Goal: Task Accomplishment & Management: Manage account settings

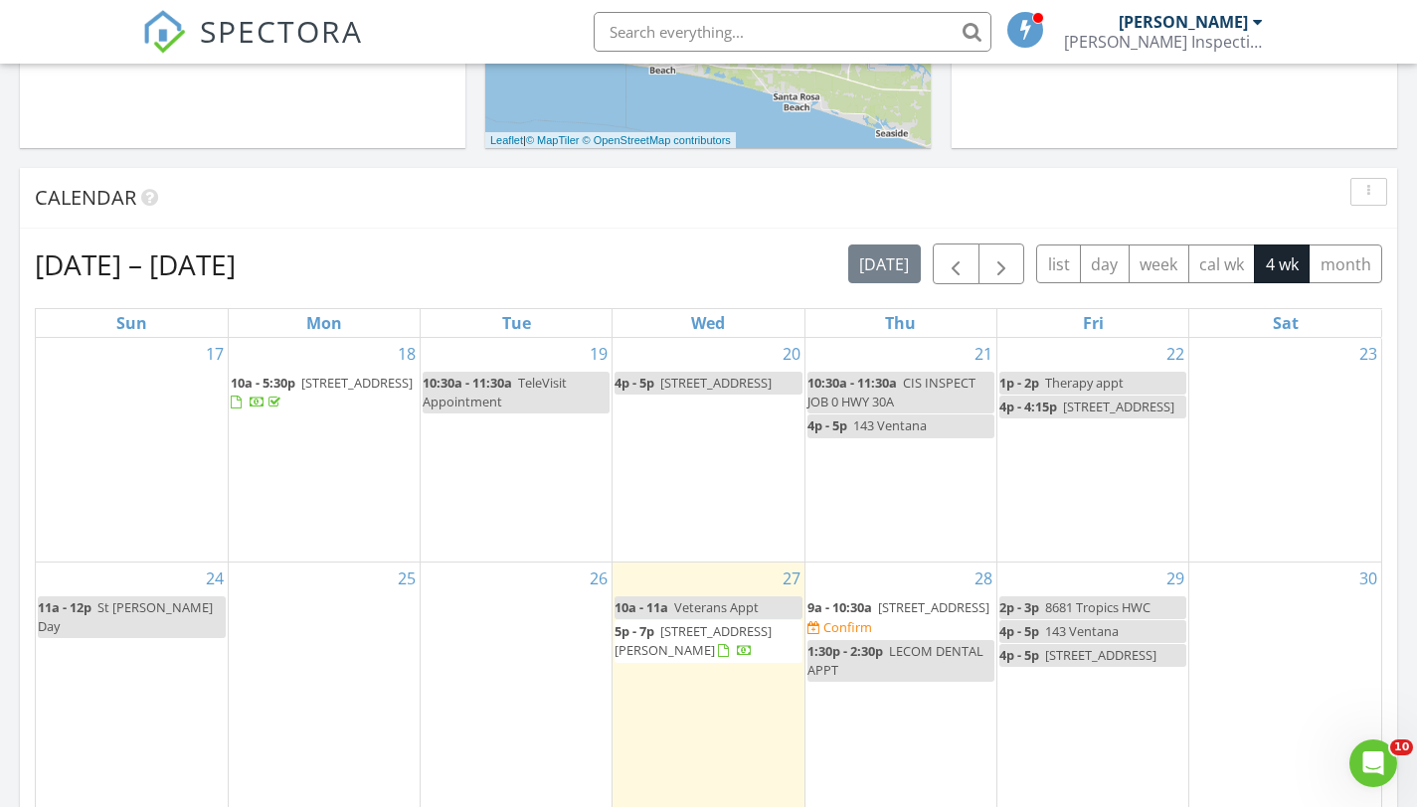
click at [896, 605] on span "158 Whispering Way, Freeport 32439" at bounding box center [933, 607] width 111 height 18
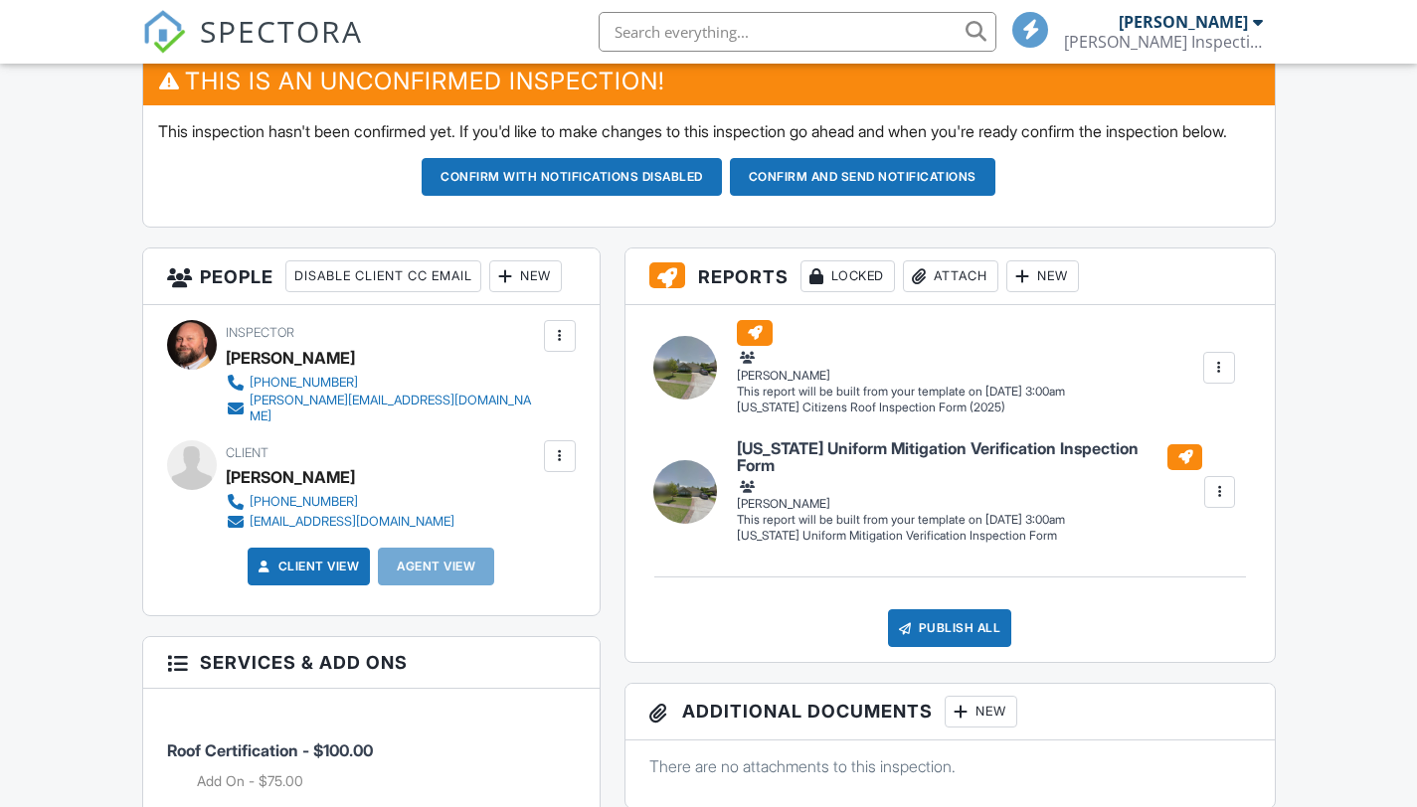
click at [1216, 378] on div at bounding box center [1219, 368] width 20 height 20
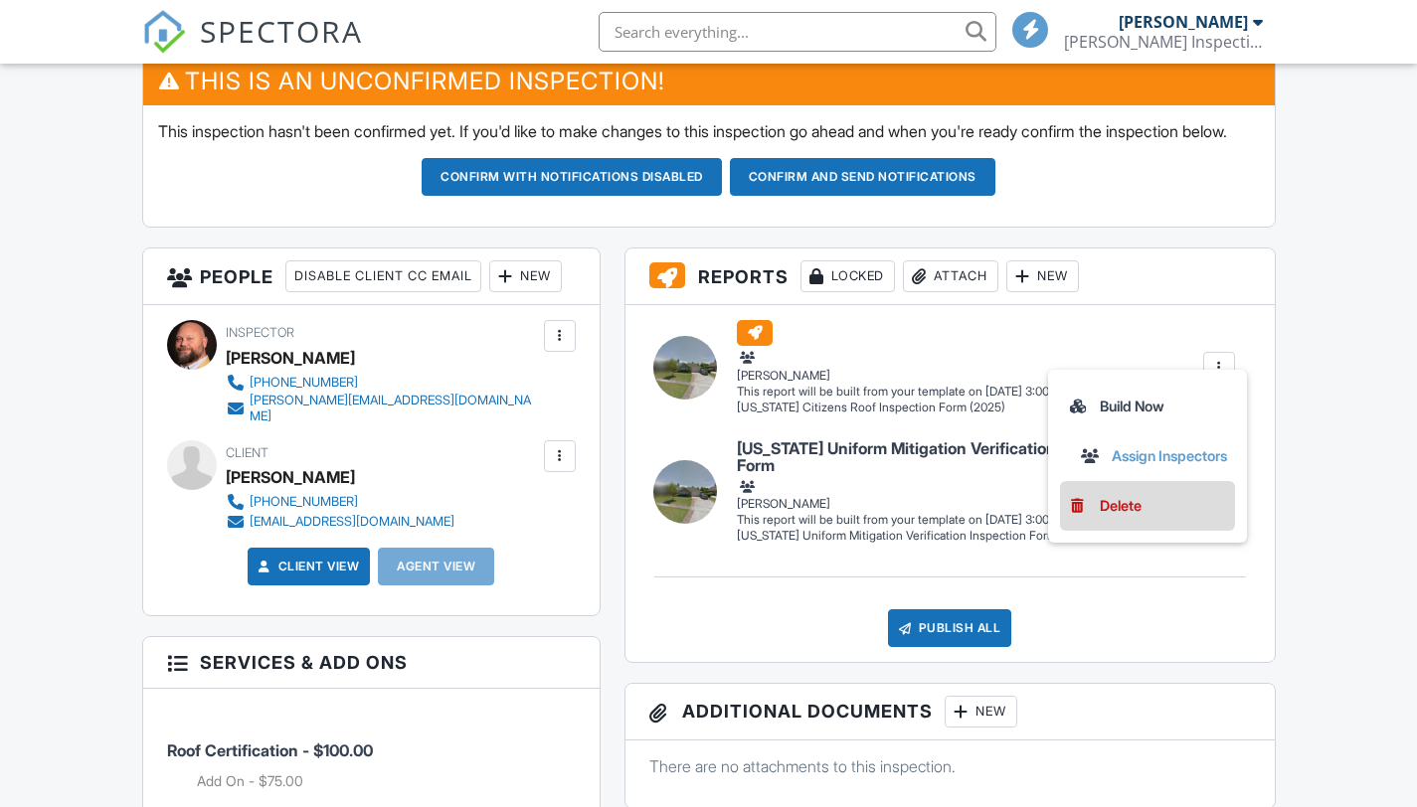
click at [1117, 517] on div "Delete" at bounding box center [1120, 506] width 42 height 22
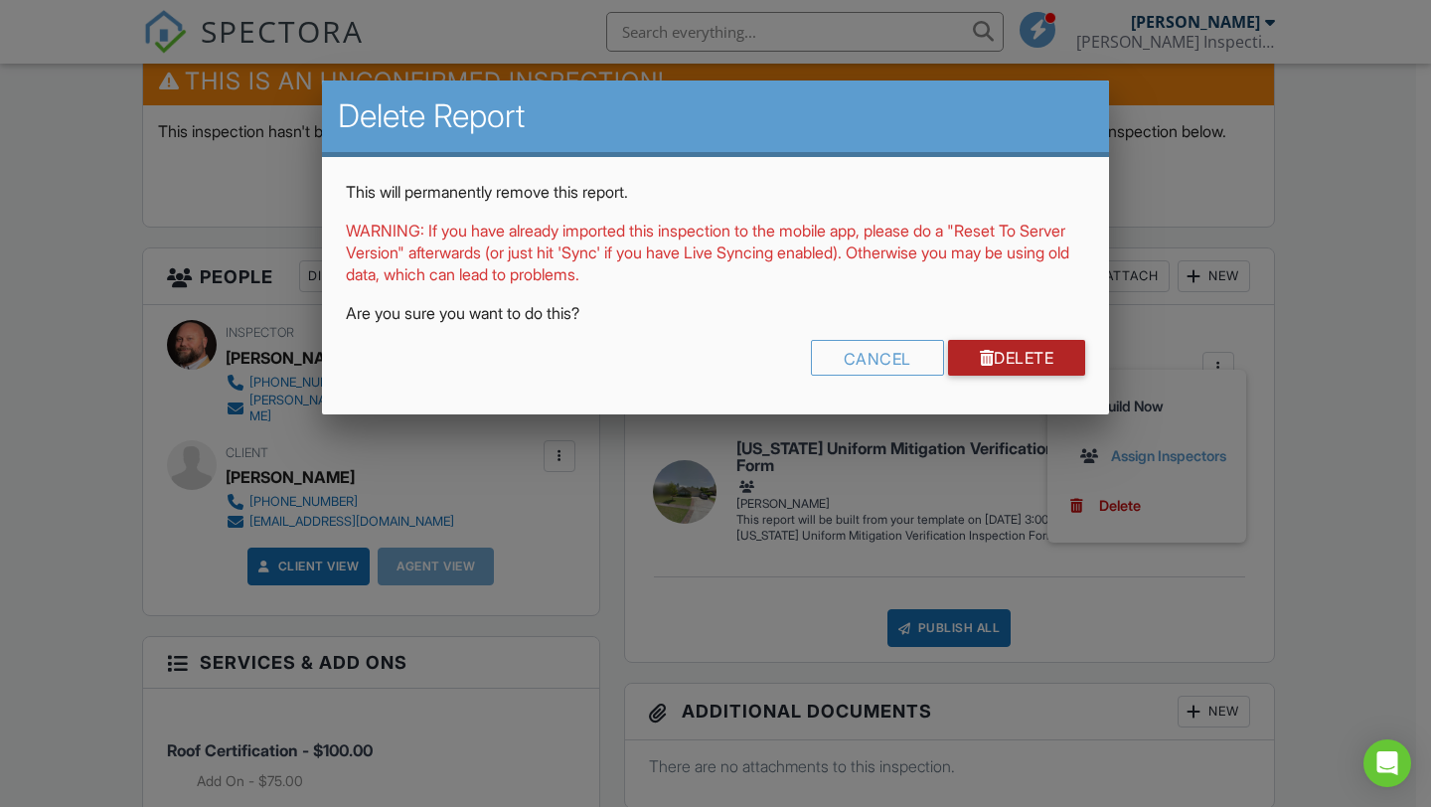
click at [1037, 368] on link "Delete" at bounding box center [1017, 358] width 138 height 36
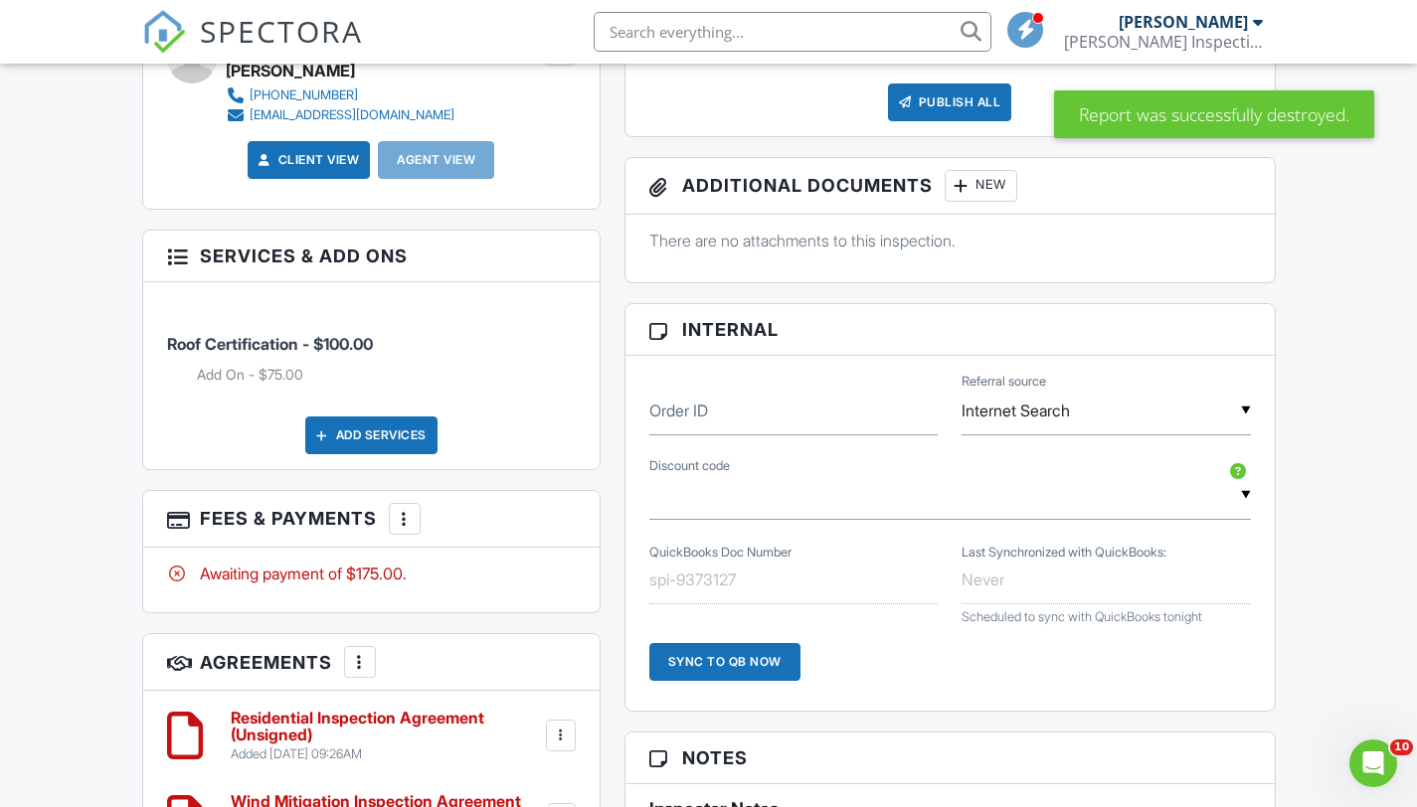
click at [415, 529] on div at bounding box center [405, 519] width 20 height 20
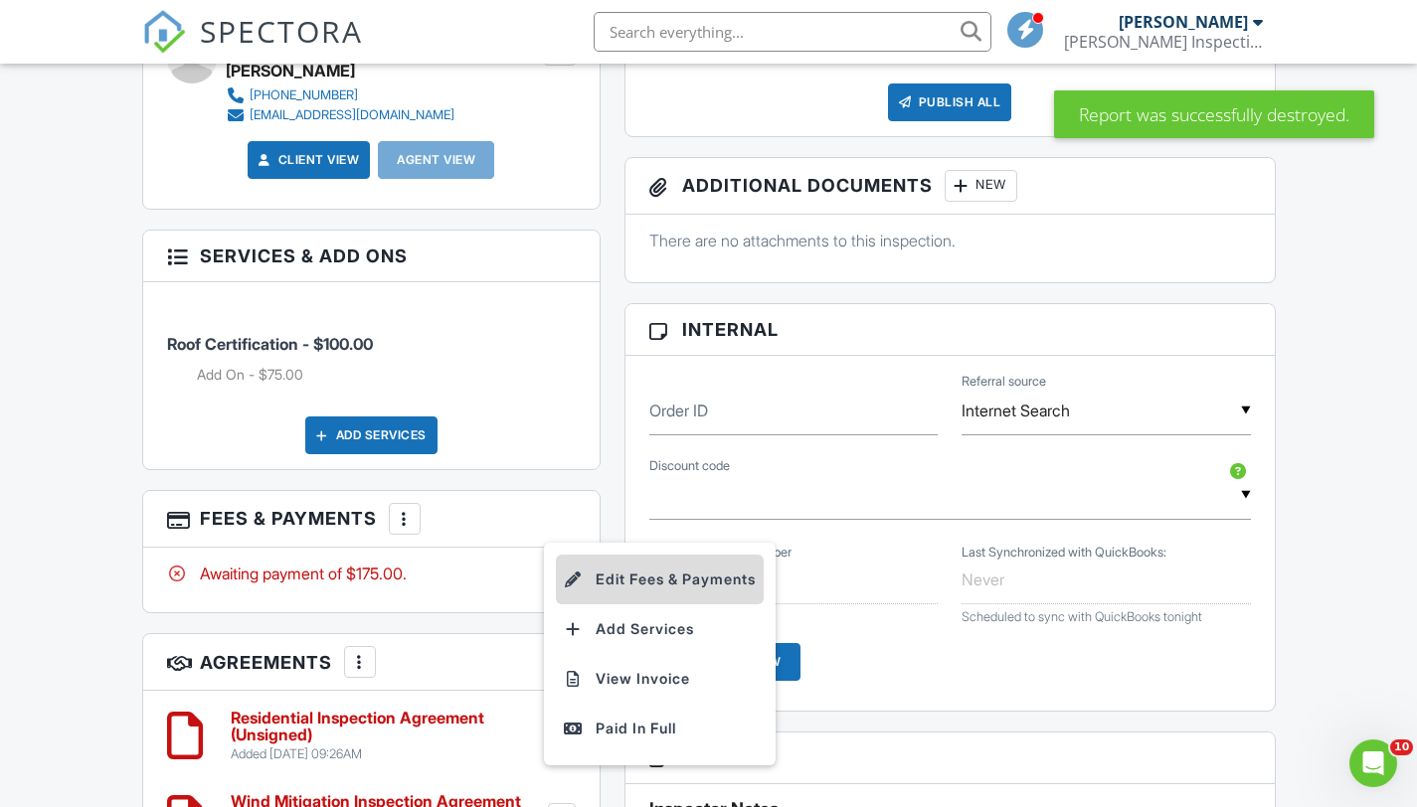
click at [625, 604] on li "Edit Fees & Payments" at bounding box center [660, 580] width 208 height 50
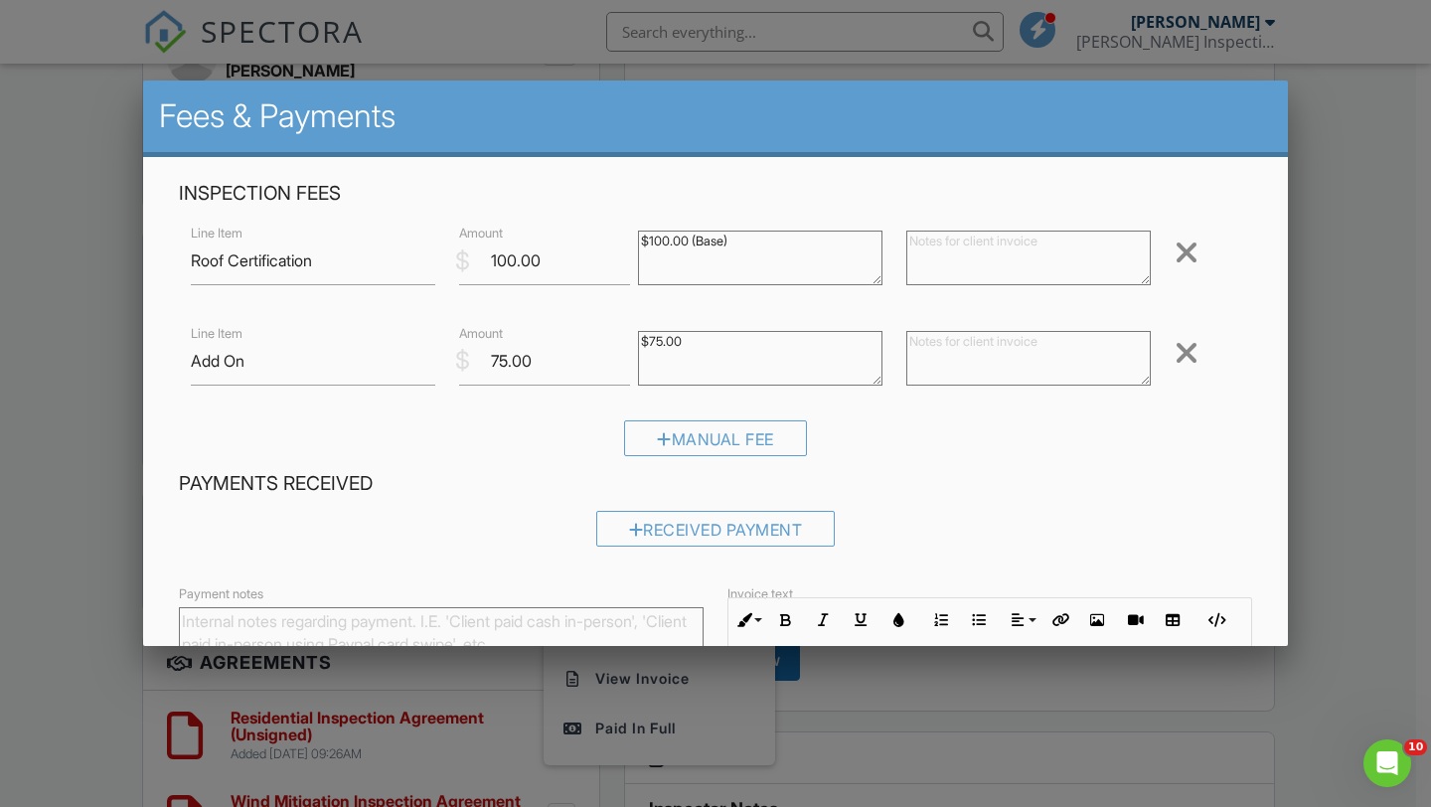
click at [1180, 253] on div at bounding box center [1187, 253] width 24 height 32
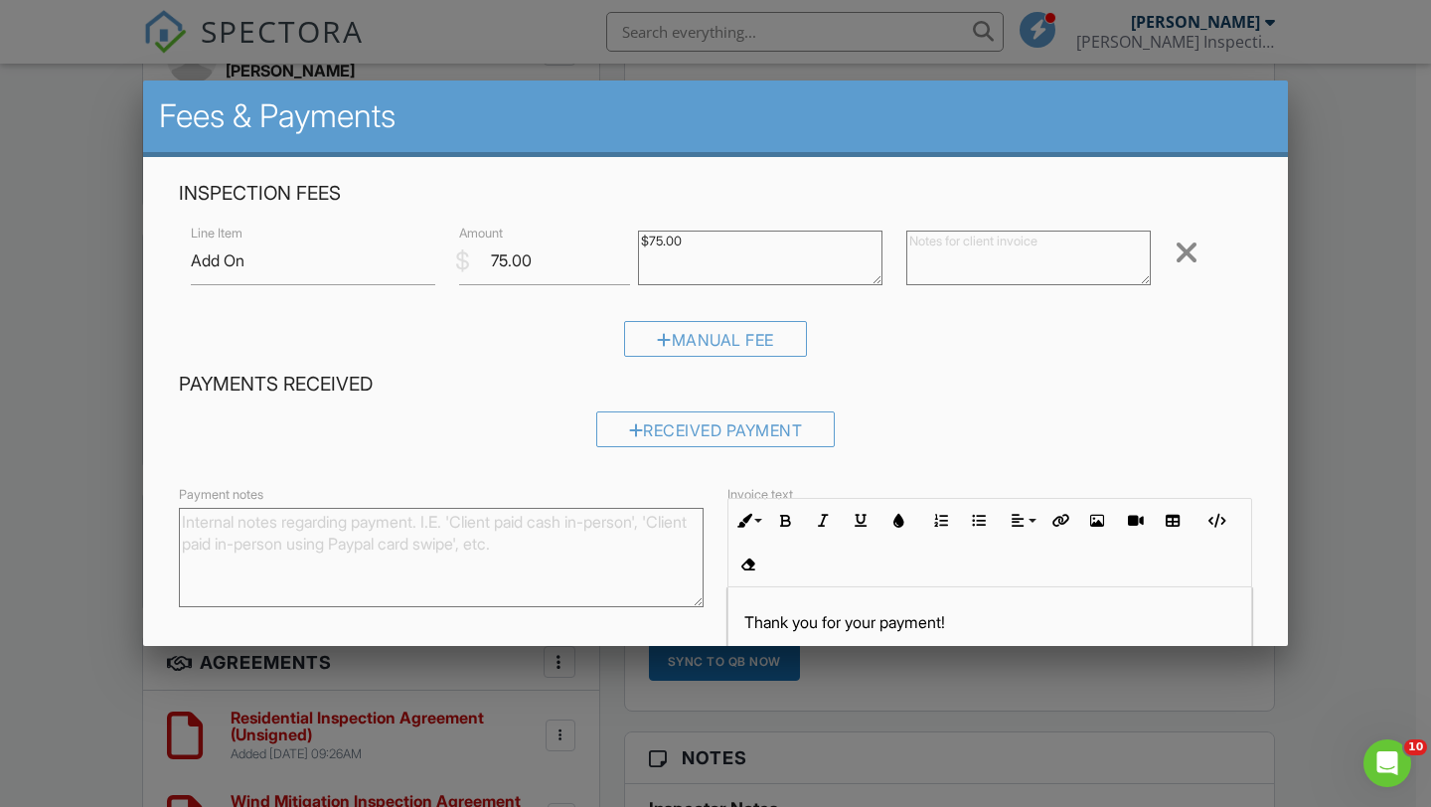
click at [1175, 253] on div at bounding box center [1187, 253] width 24 height 32
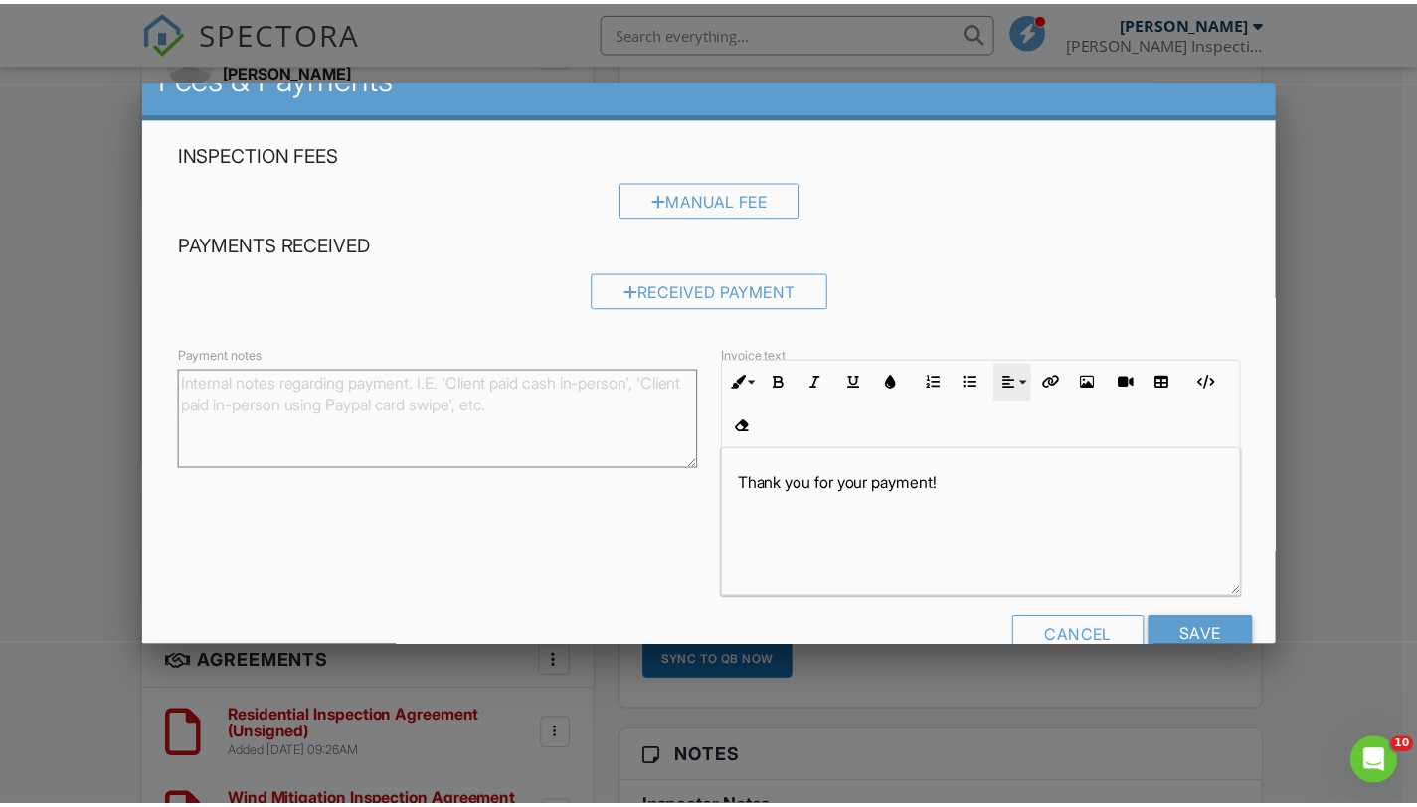
scroll to position [85, 0]
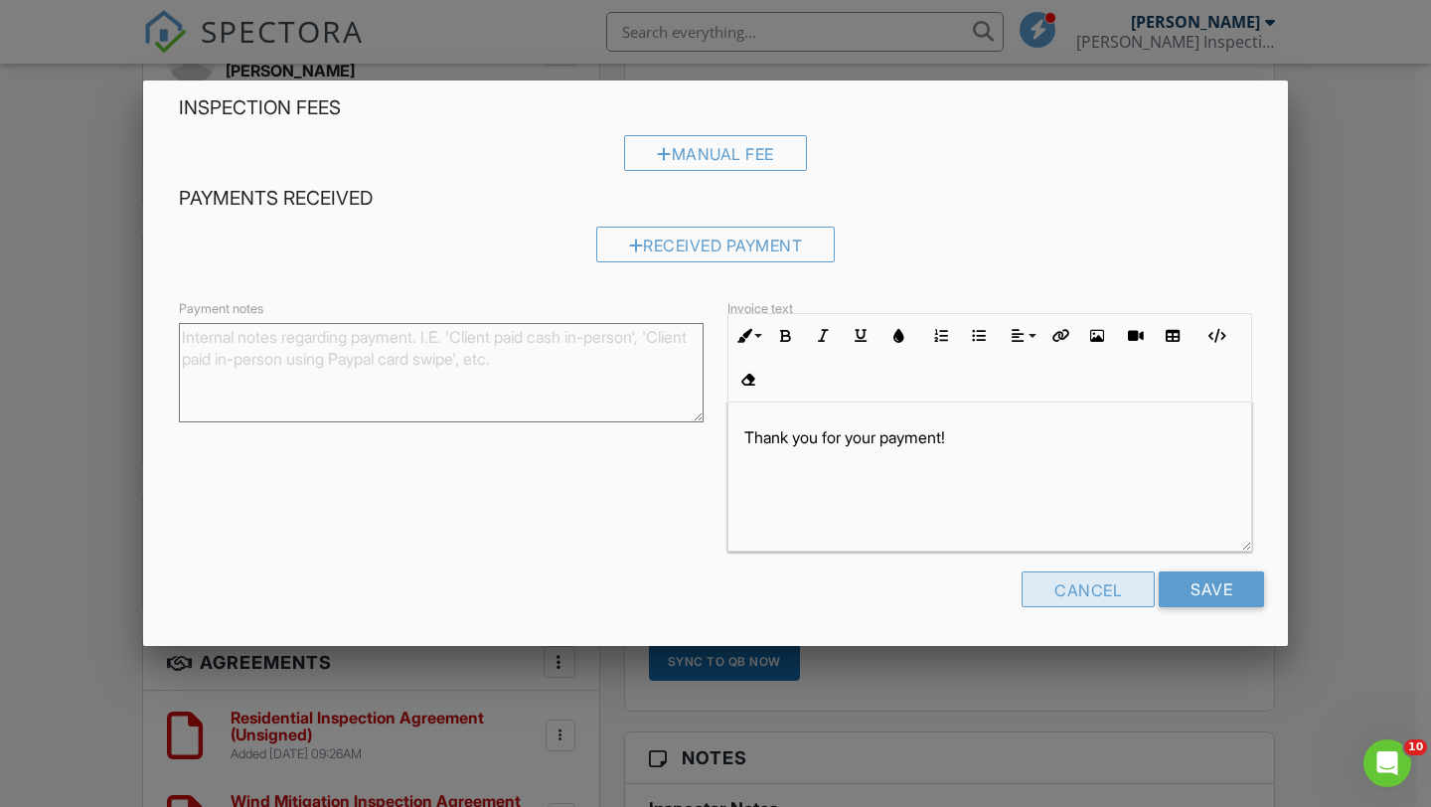
click at [1093, 591] on div "Cancel" at bounding box center [1088, 590] width 133 height 36
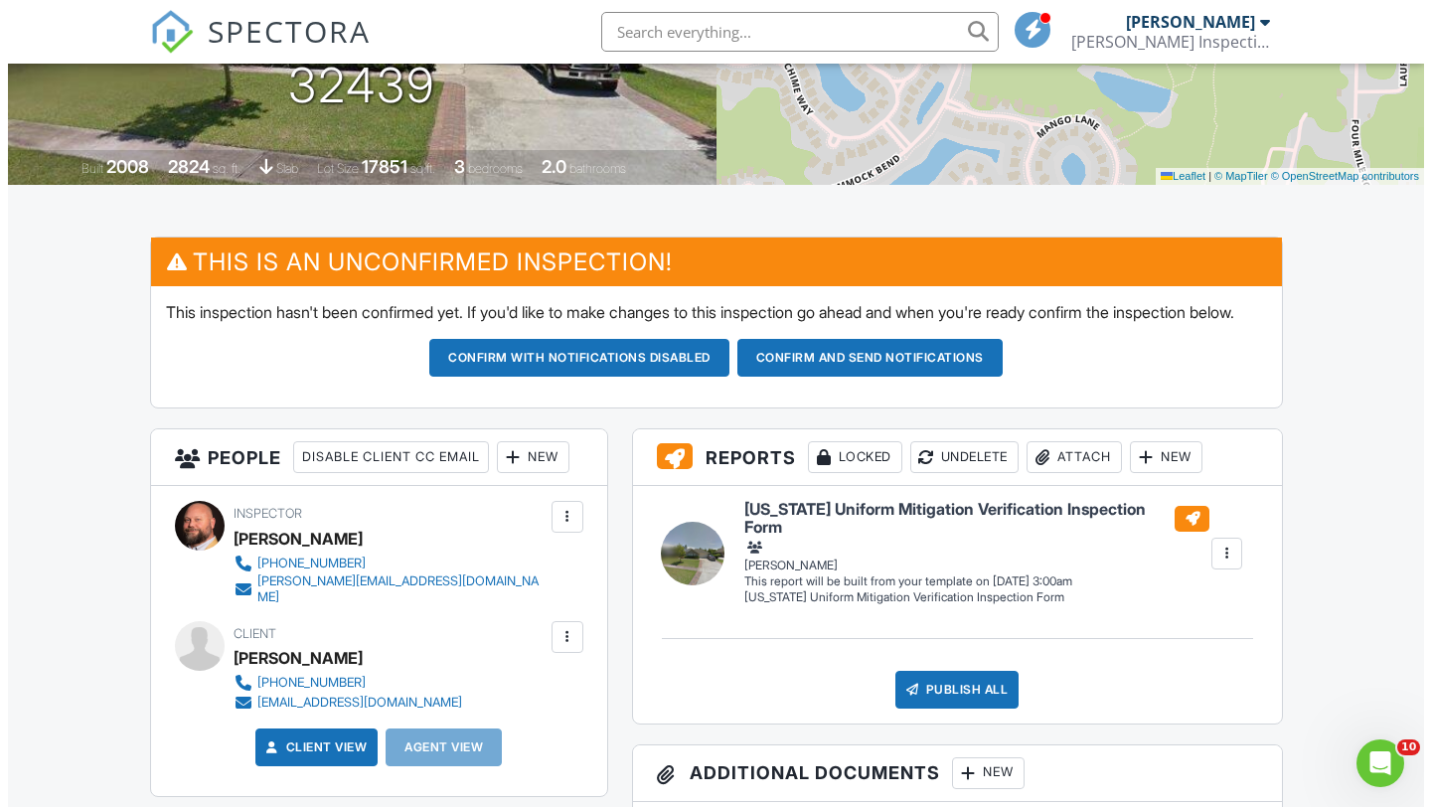
scroll to position [658, 0]
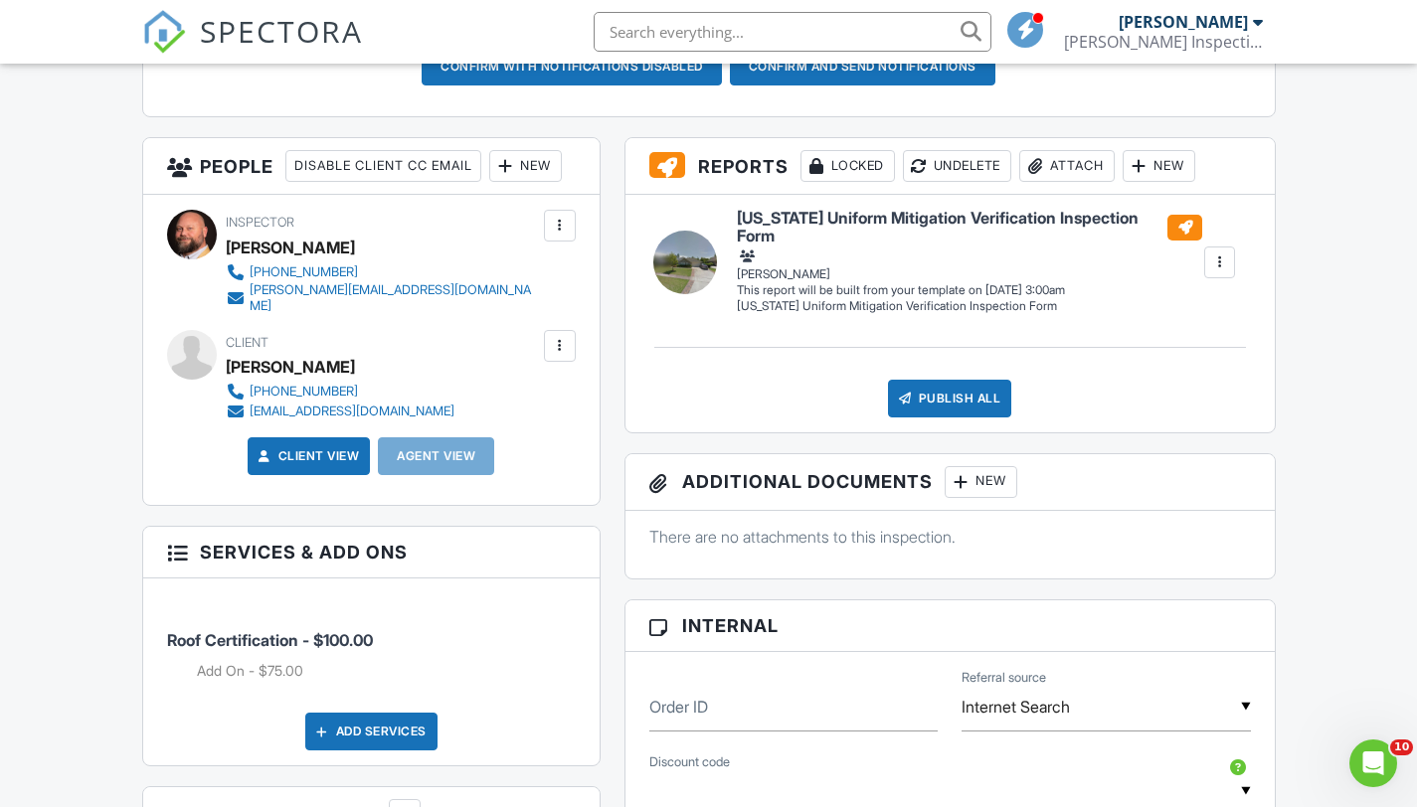
click at [1216, 272] on div at bounding box center [1219, 262] width 20 height 20
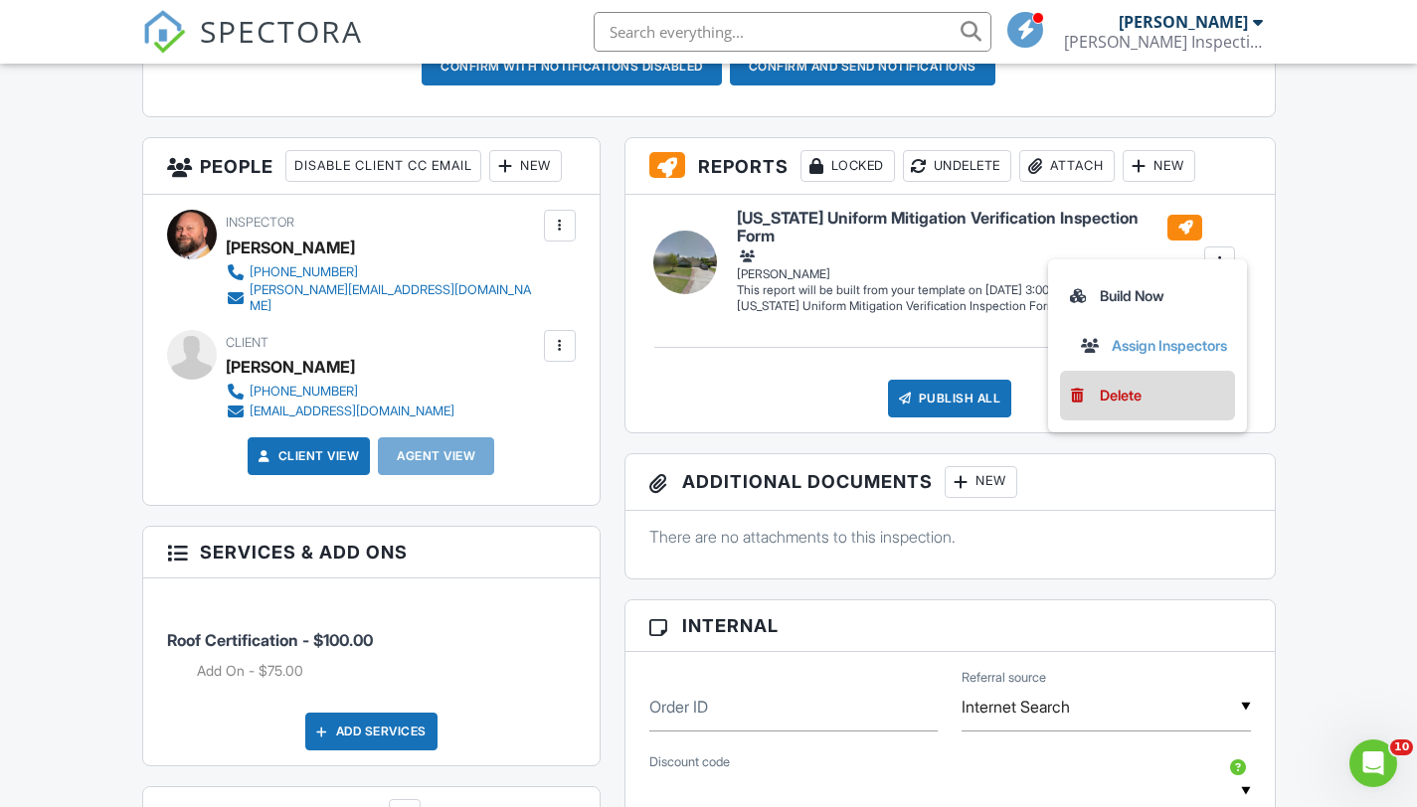
click at [1125, 407] on div "Delete" at bounding box center [1120, 396] width 42 height 22
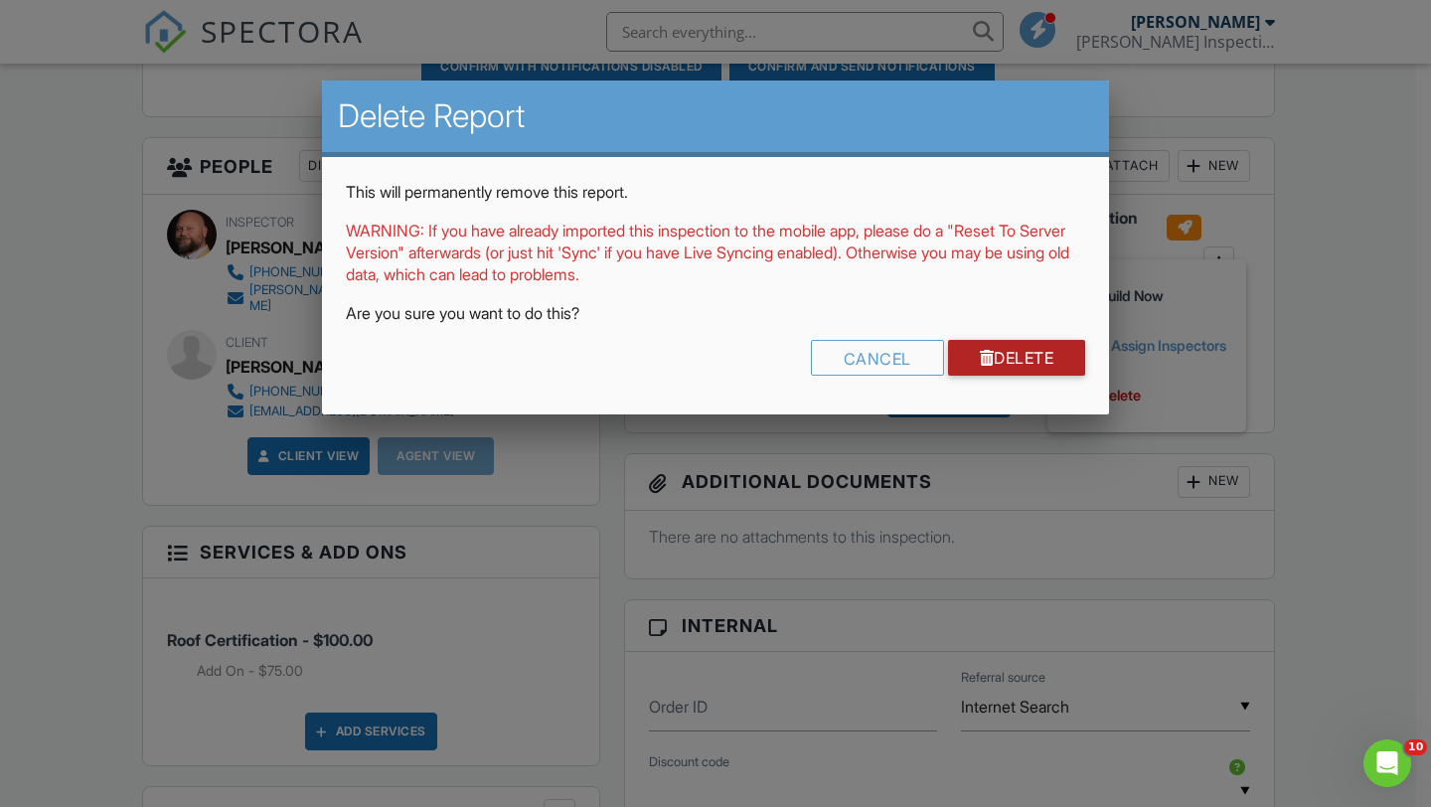
drag, startPoint x: 1058, startPoint y: 347, endPoint x: 970, endPoint y: 421, distance: 114.9
click at [1058, 347] on link "Delete" at bounding box center [1017, 358] width 138 height 36
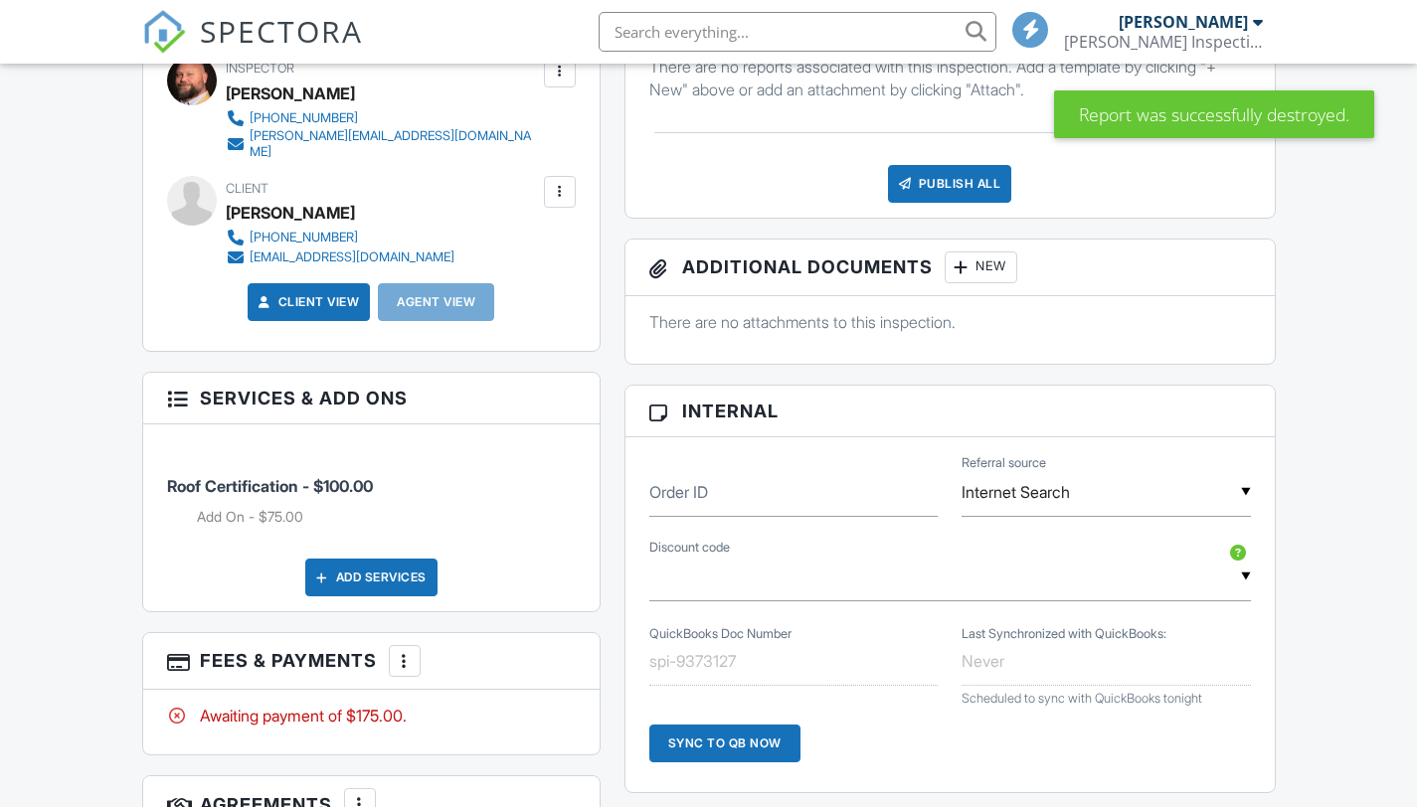
click at [400, 596] on div "Add Services" at bounding box center [371, 578] width 132 height 38
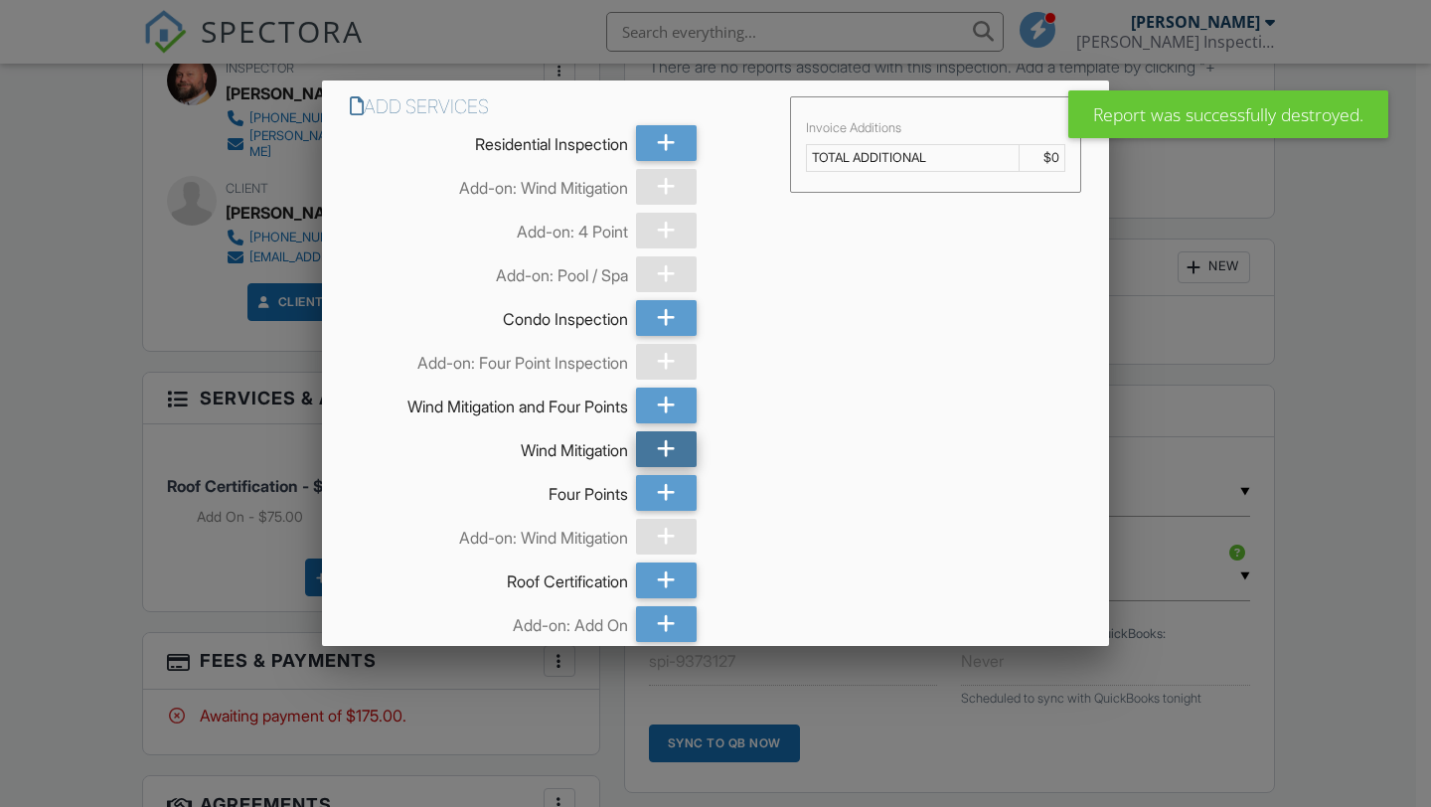
click at [672, 455] on div at bounding box center [667, 449] width 62 height 36
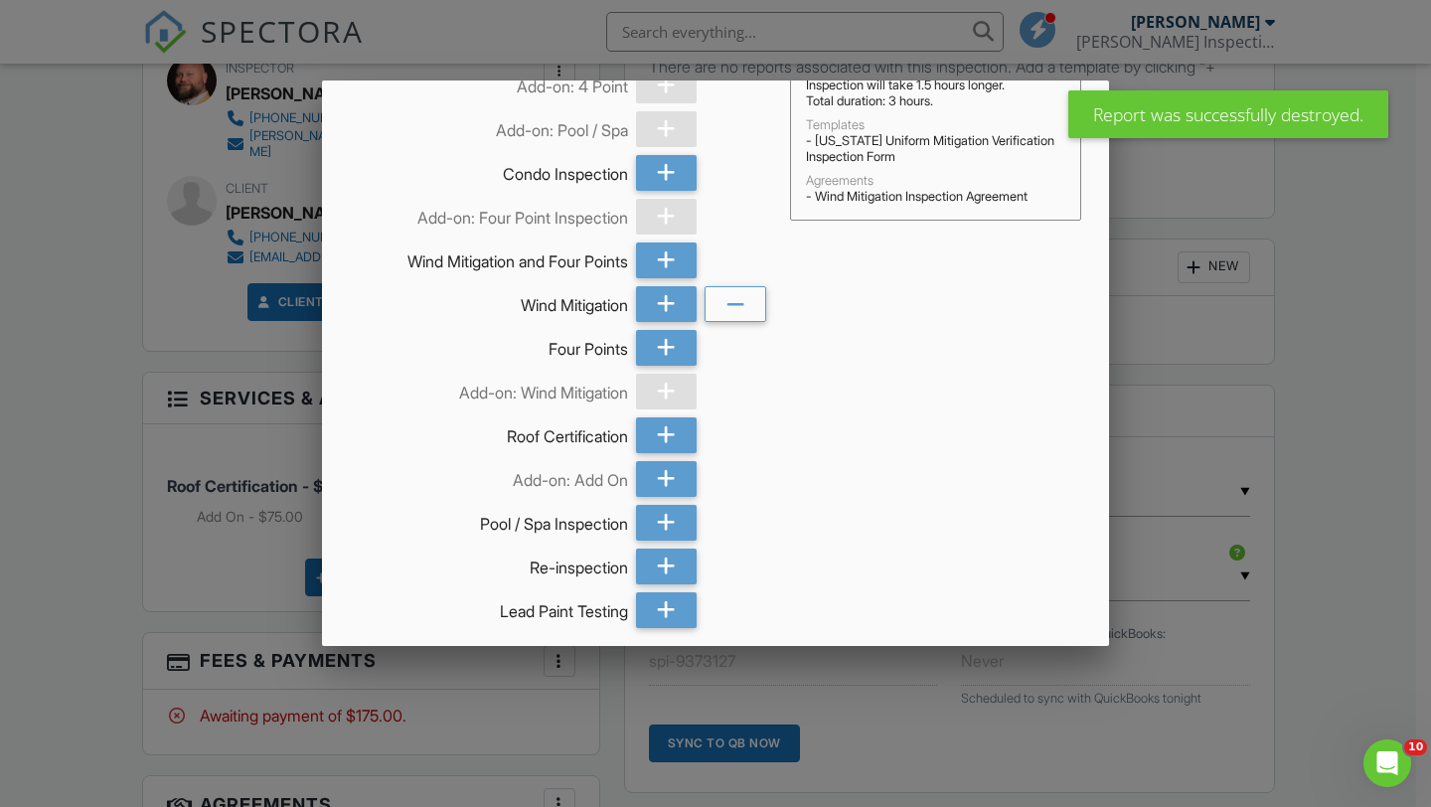
scroll to position [226, 0]
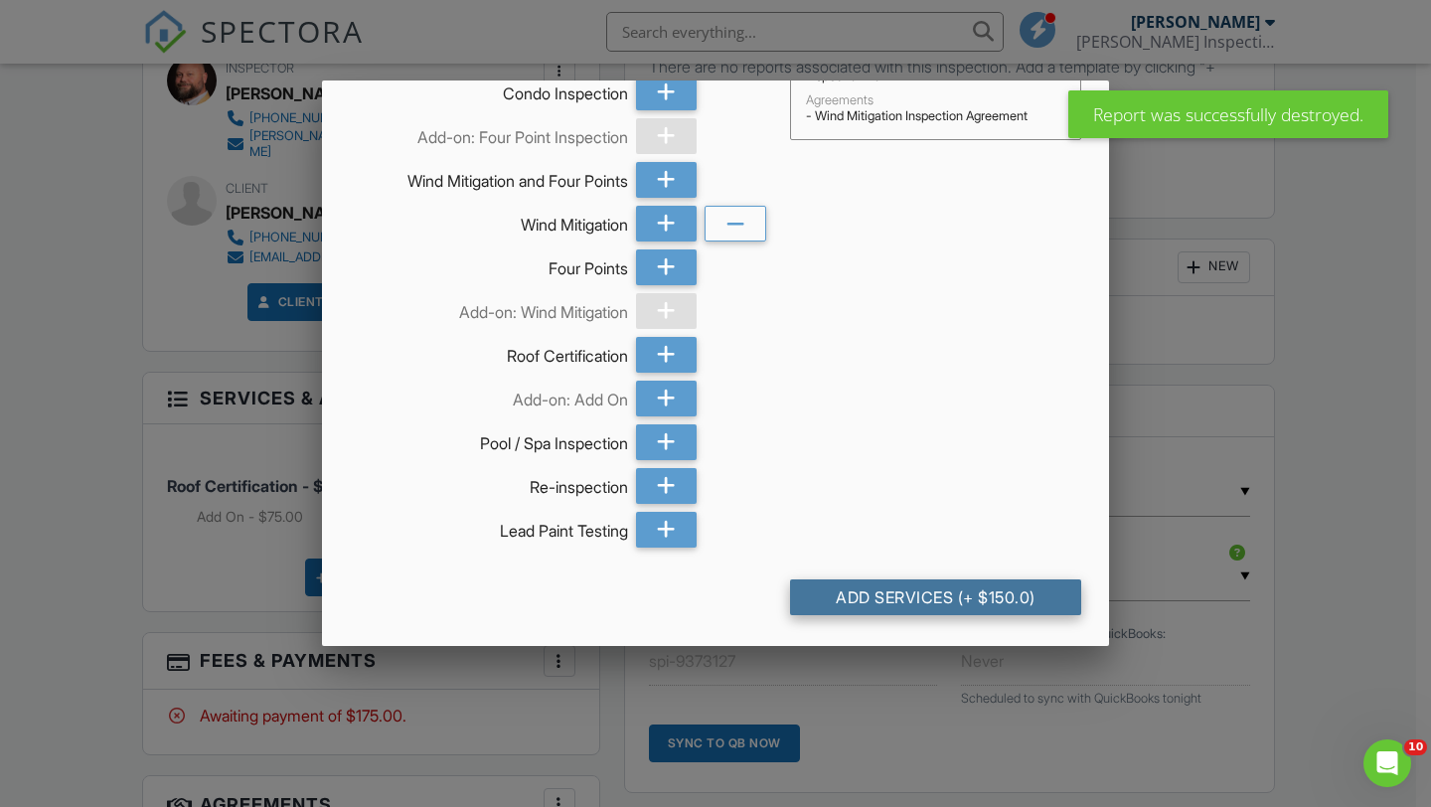
click at [836, 588] on div "Add Services (+ $150.0)" at bounding box center [935, 598] width 291 height 36
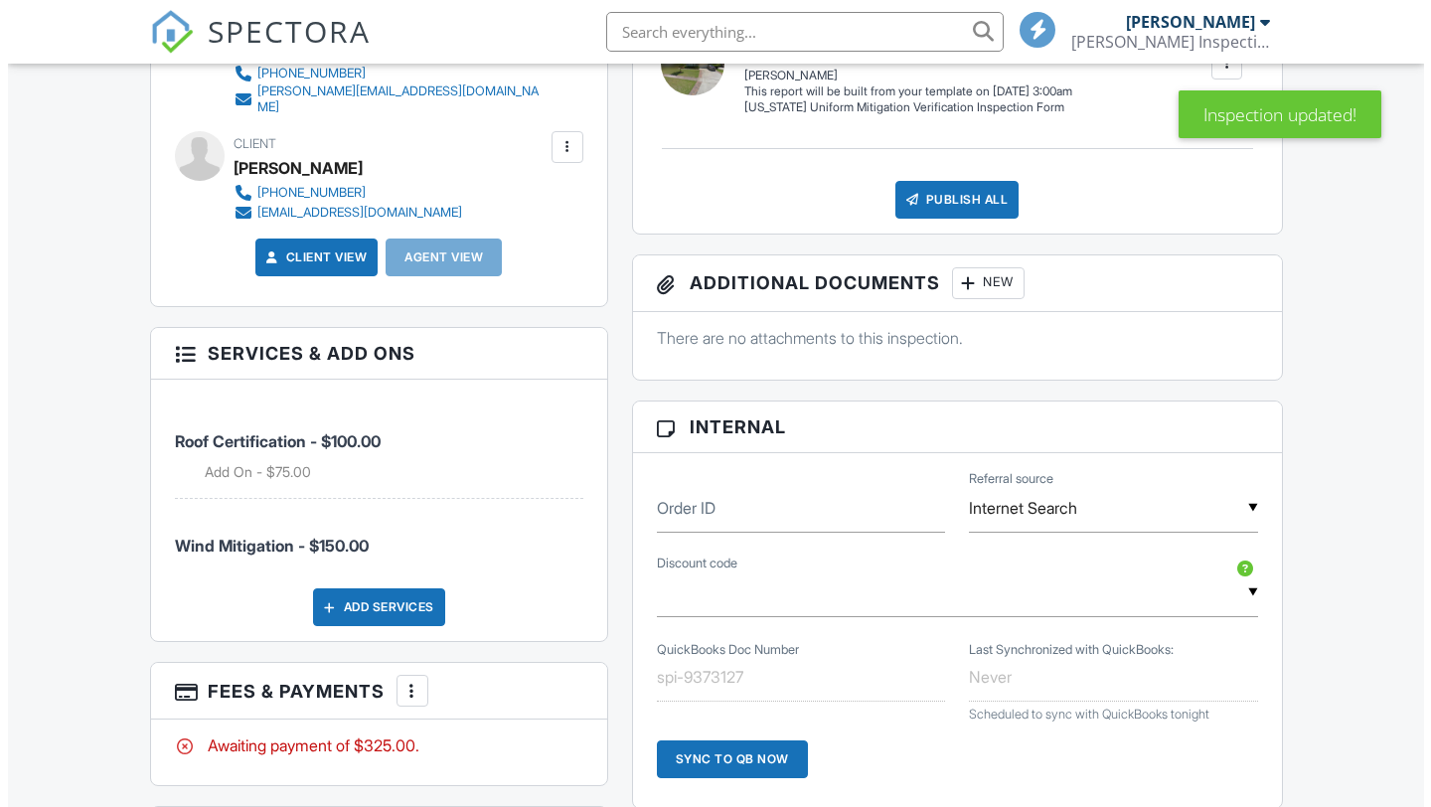
scroll to position [900, 0]
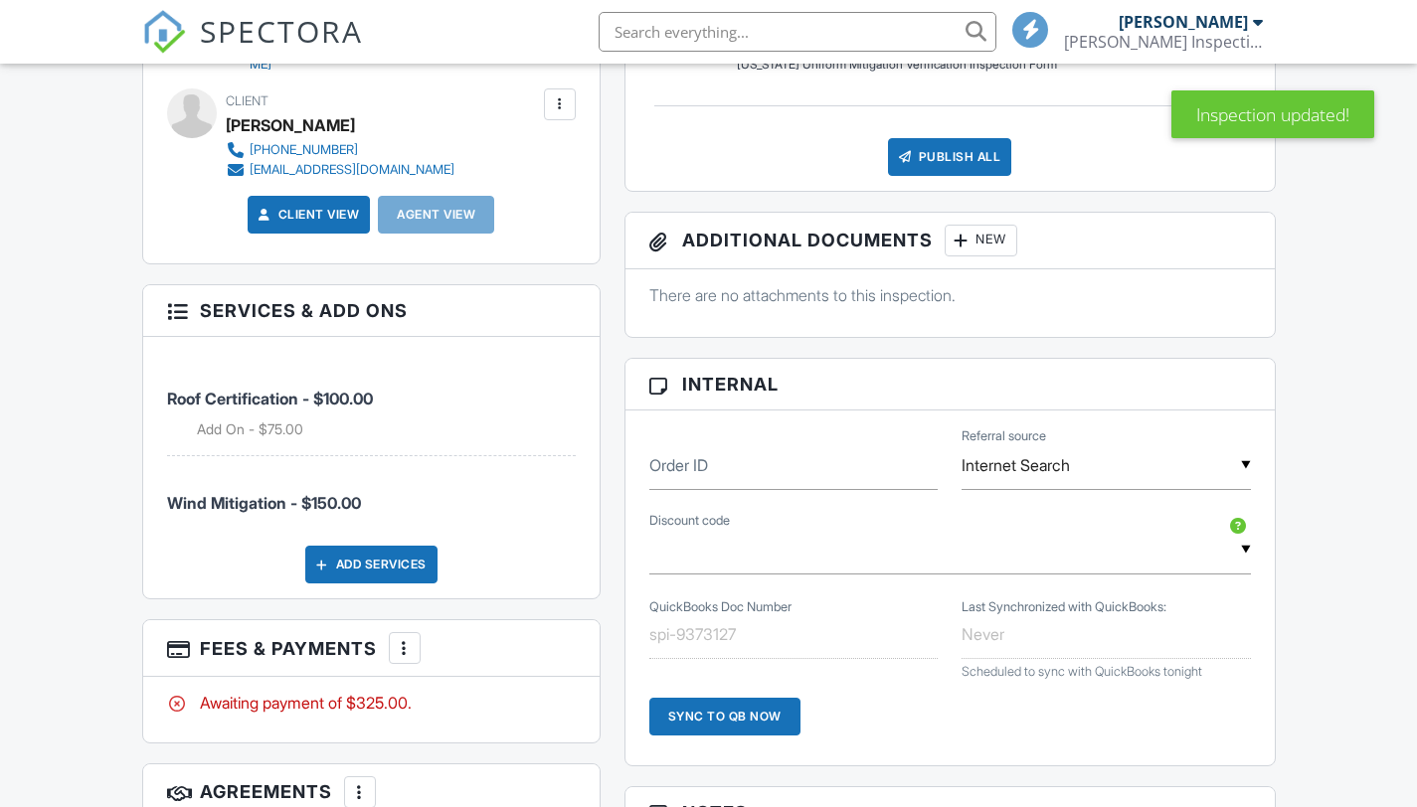
click at [415, 658] on div at bounding box center [405, 648] width 20 height 20
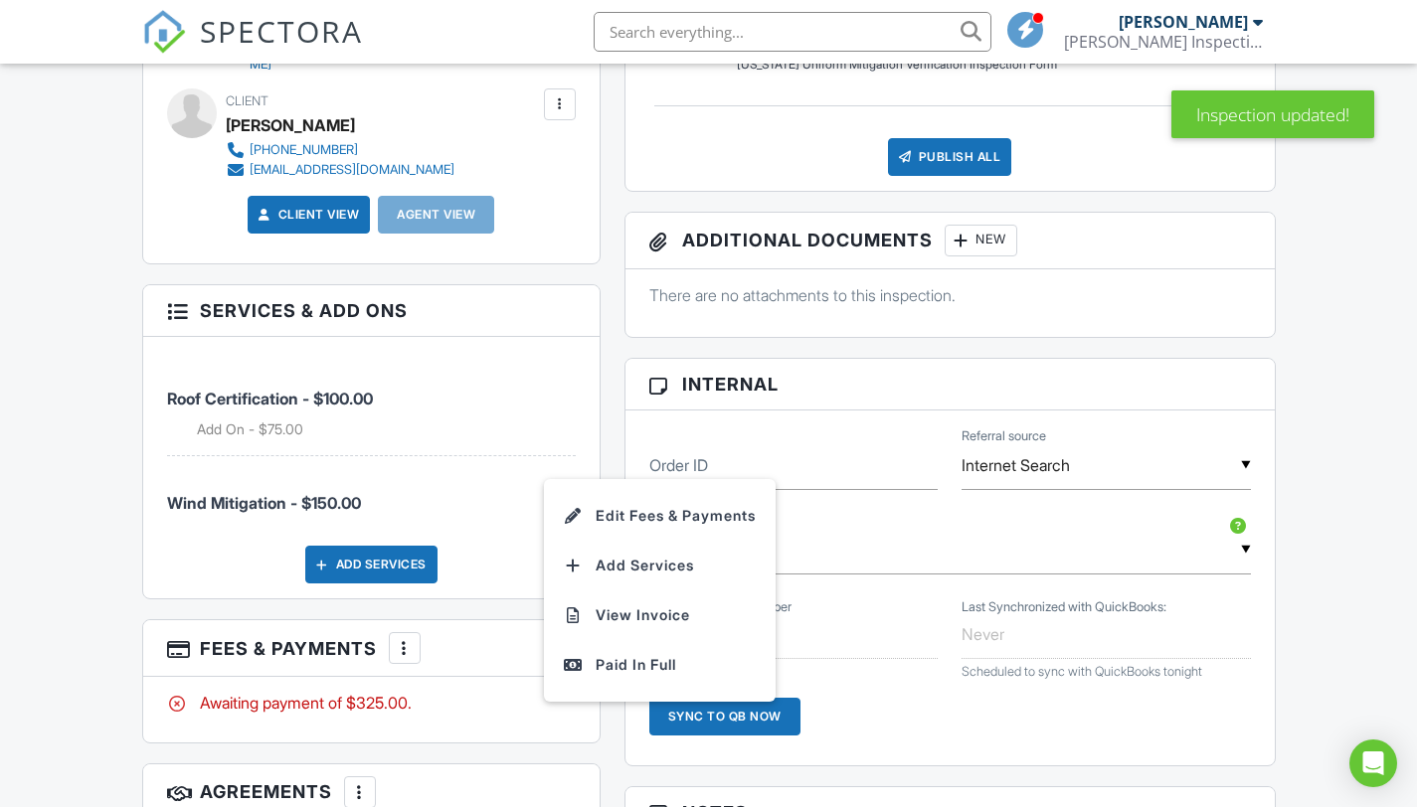
click at [661, 541] on li "Edit Fees & Payments" at bounding box center [660, 516] width 208 height 50
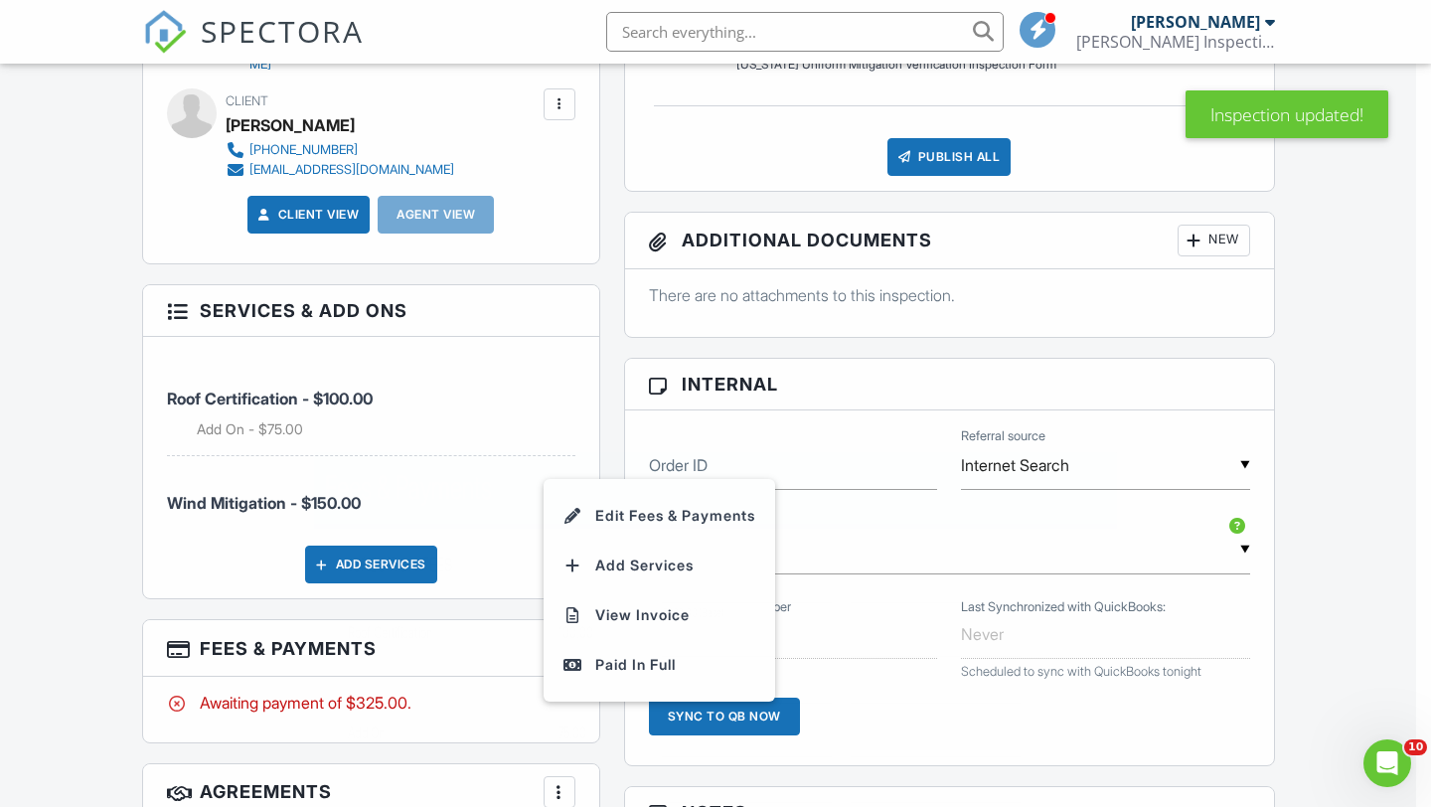
scroll to position [0, 0]
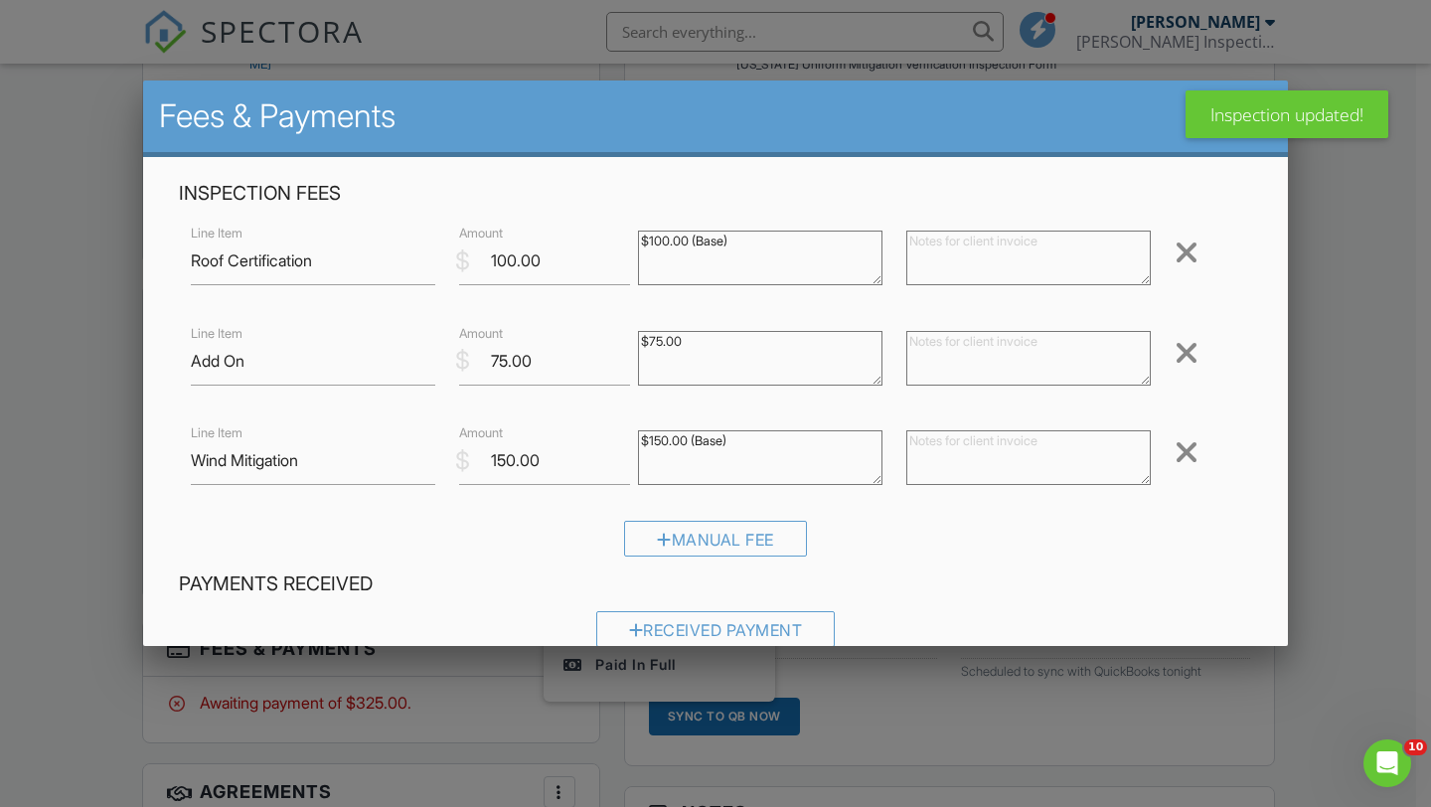
click at [1175, 248] on div at bounding box center [1187, 253] width 24 height 32
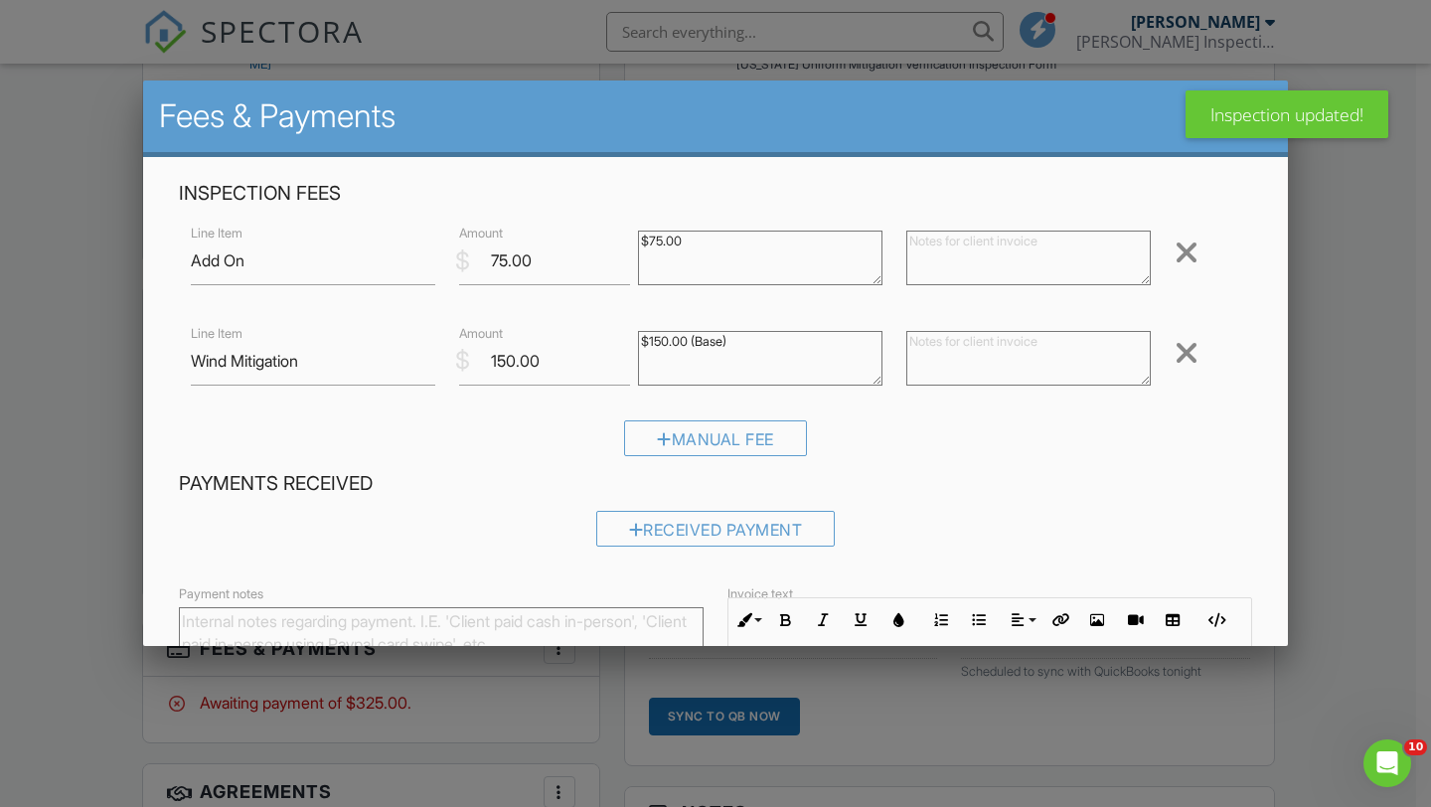
click at [1184, 246] on div at bounding box center [1187, 253] width 24 height 32
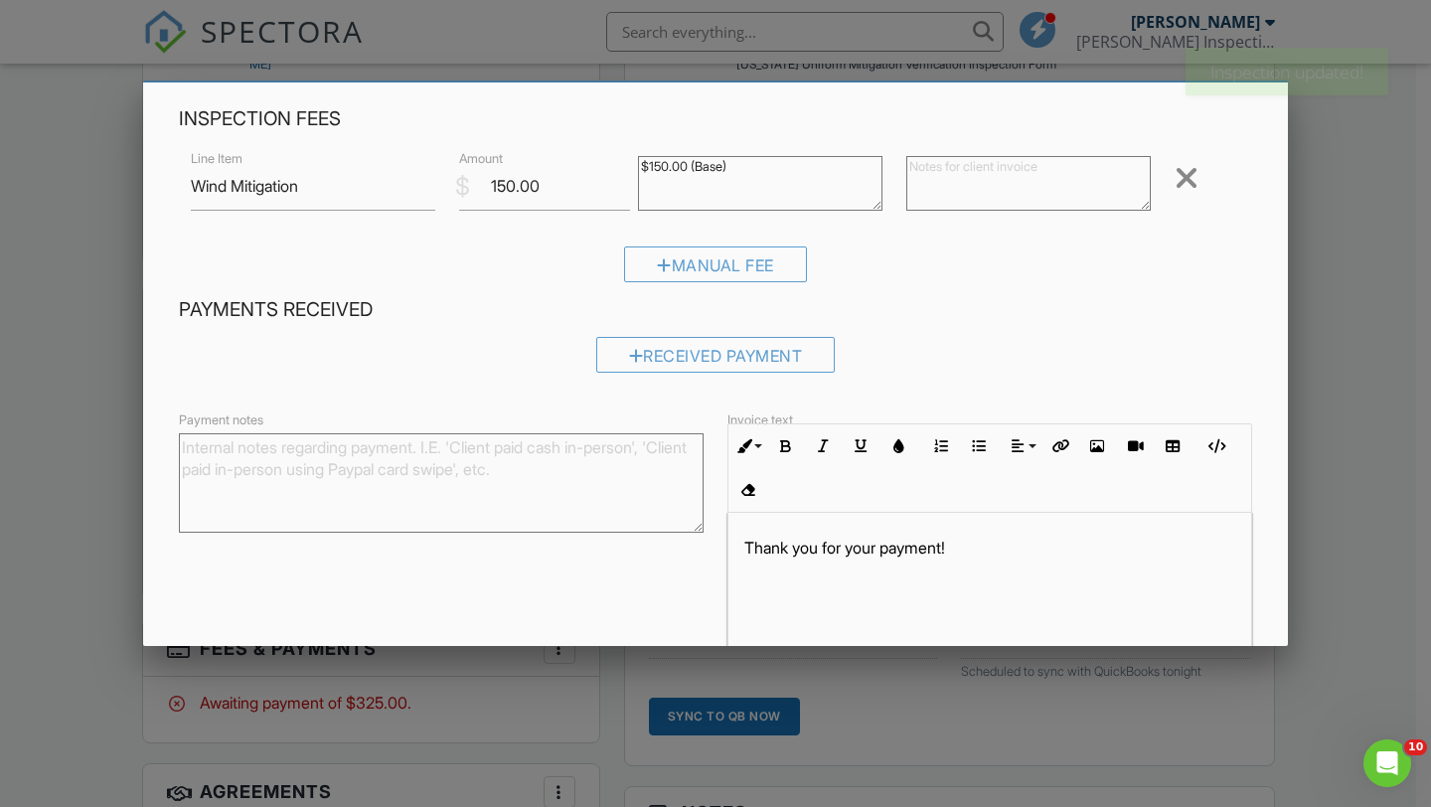
scroll to position [185, 0]
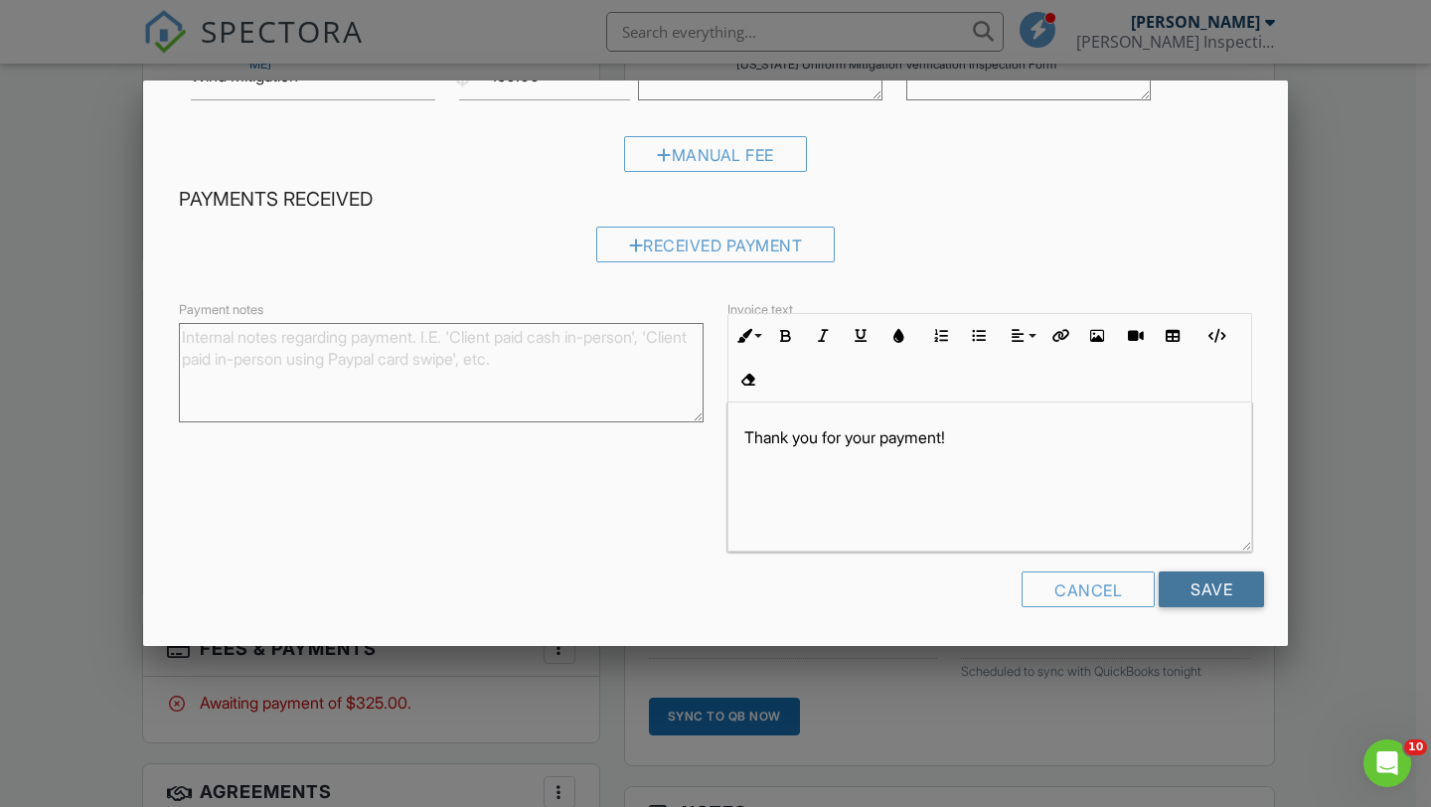
drag, startPoint x: 1191, startPoint y: 584, endPoint x: 1071, endPoint y: 585, distance: 120.3
click at [1191, 584] on input "Save" at bounding box center [1211, 590] width 105 height 36
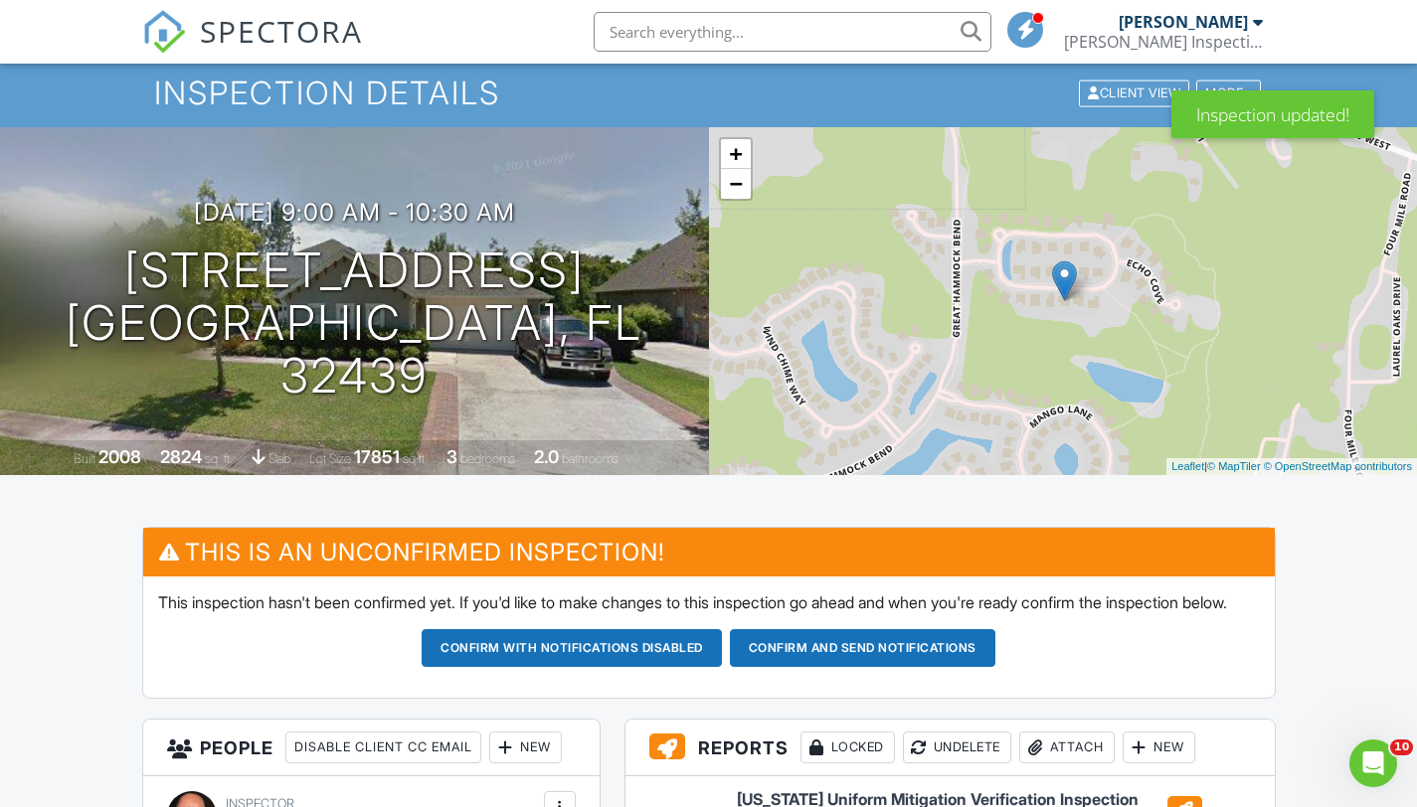
scroll to position [87, 0]
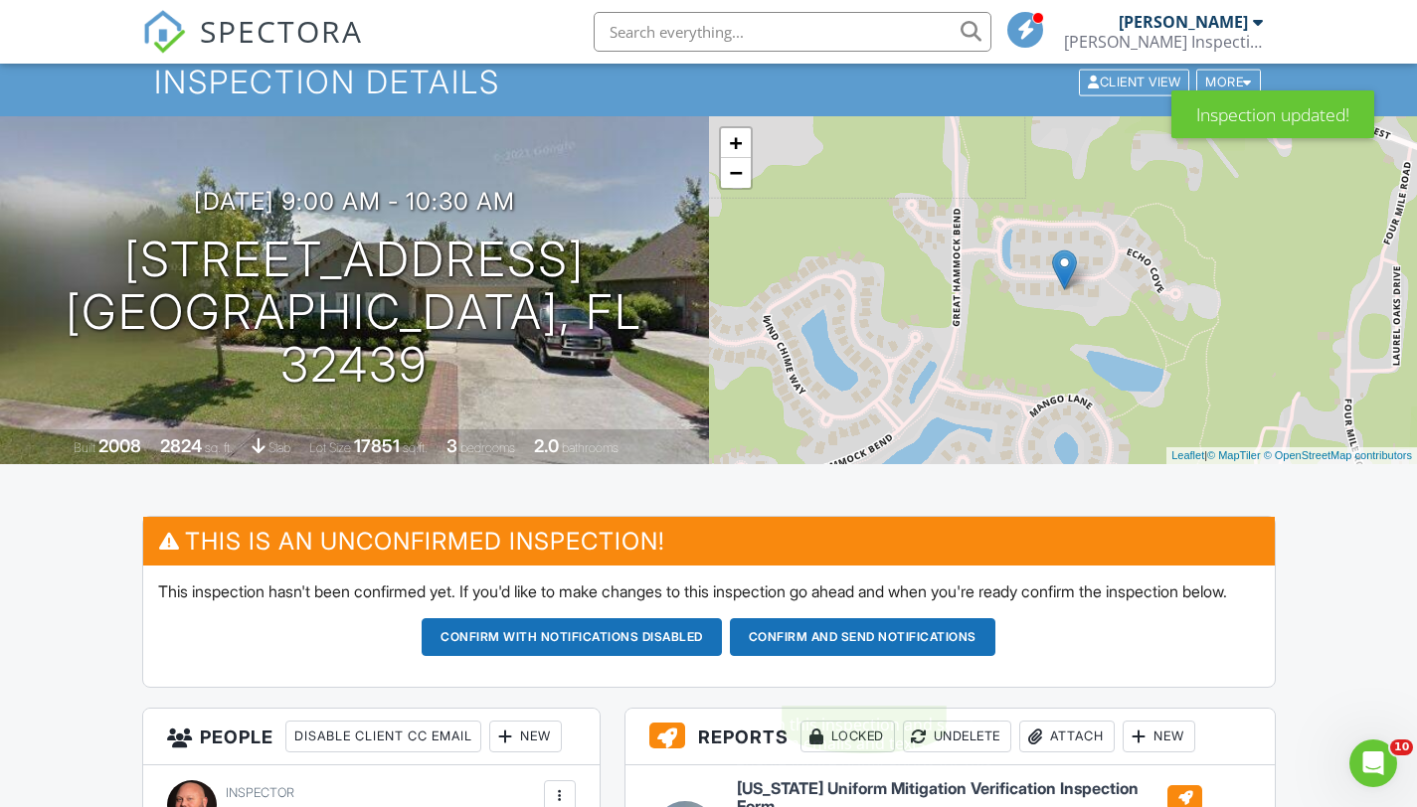
click at [722, 656] on button "Confirm and send notifications" at bounding box center [571, 637] width 300 height 38
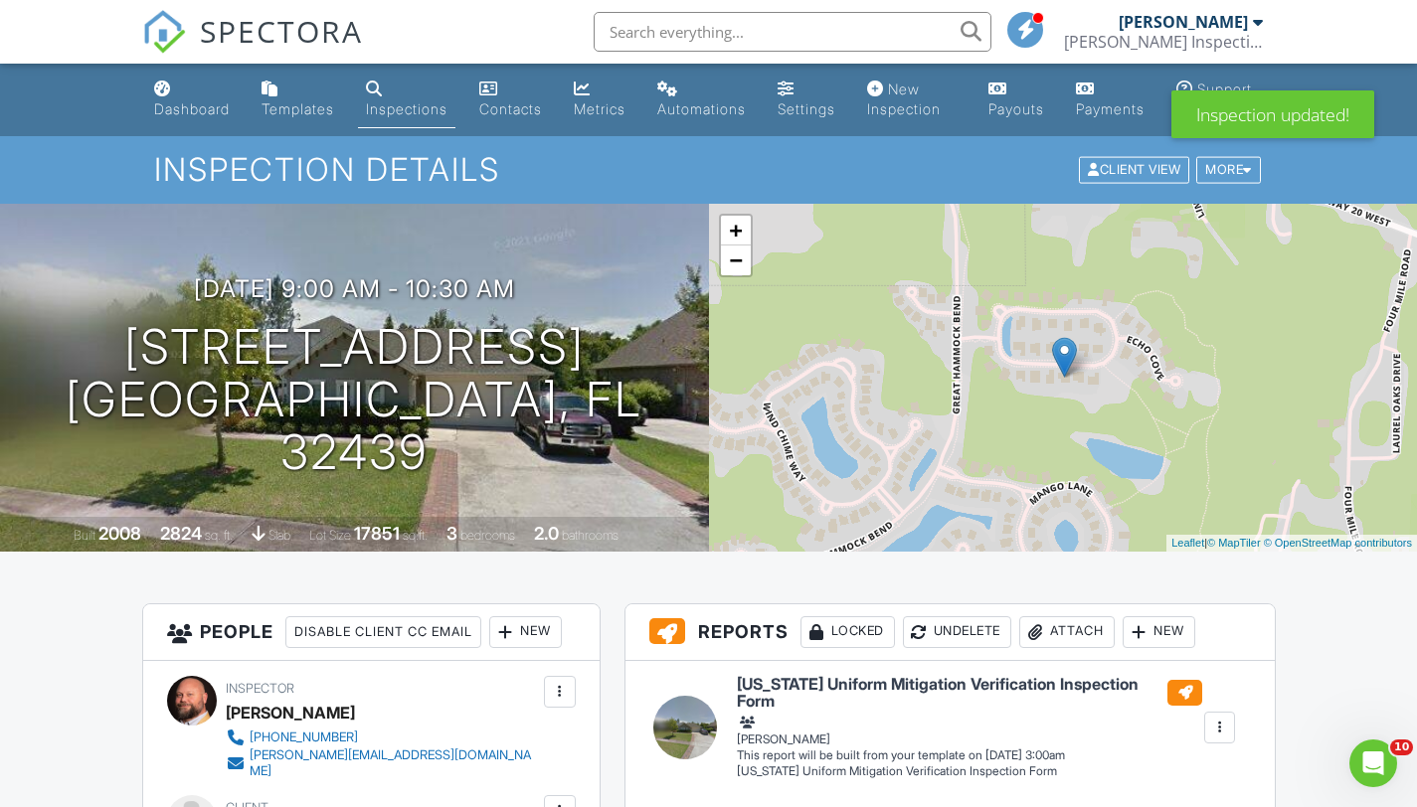
click at [193, 105] on div "Dashboard" at bounding box center [192, 108] width 76 height 17
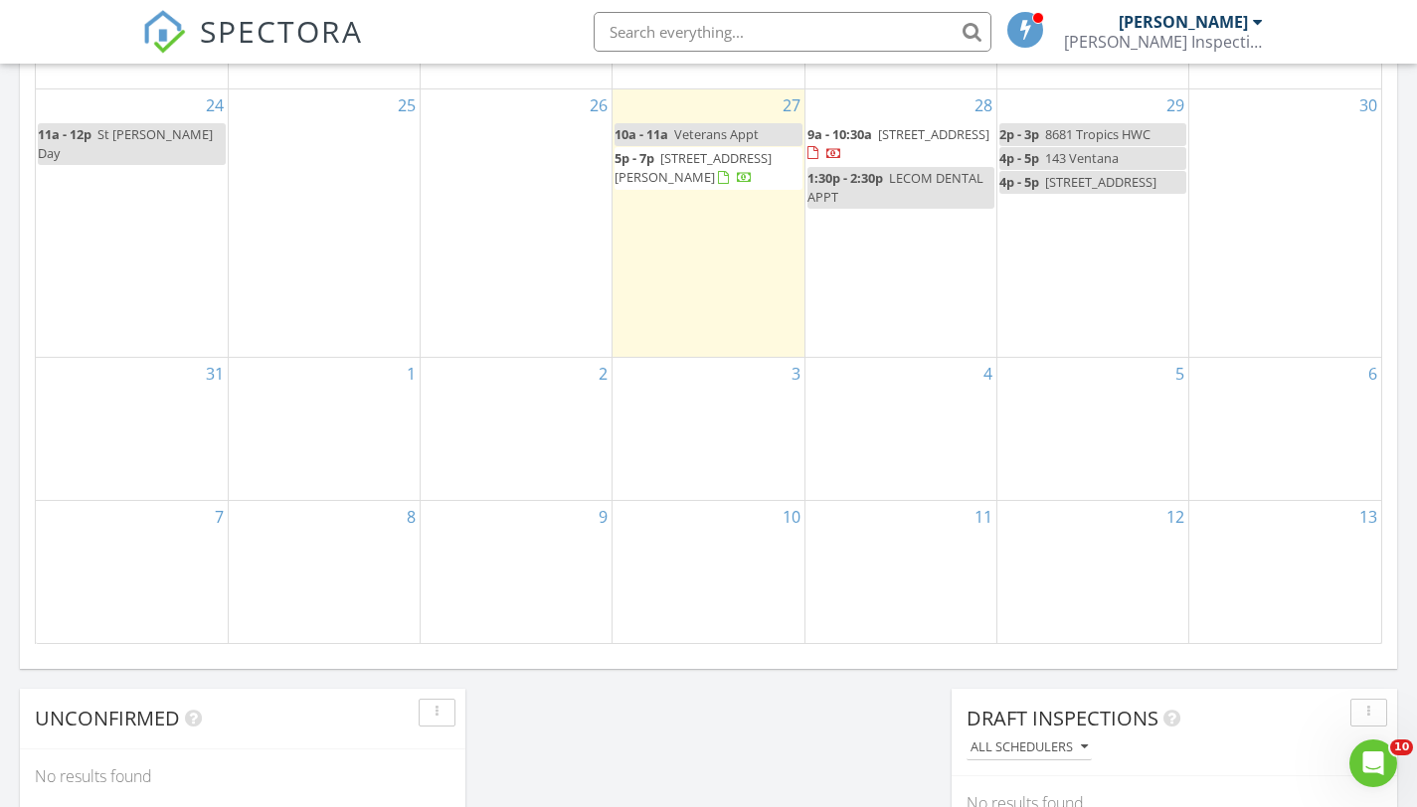
scroll to position [1221, 0]
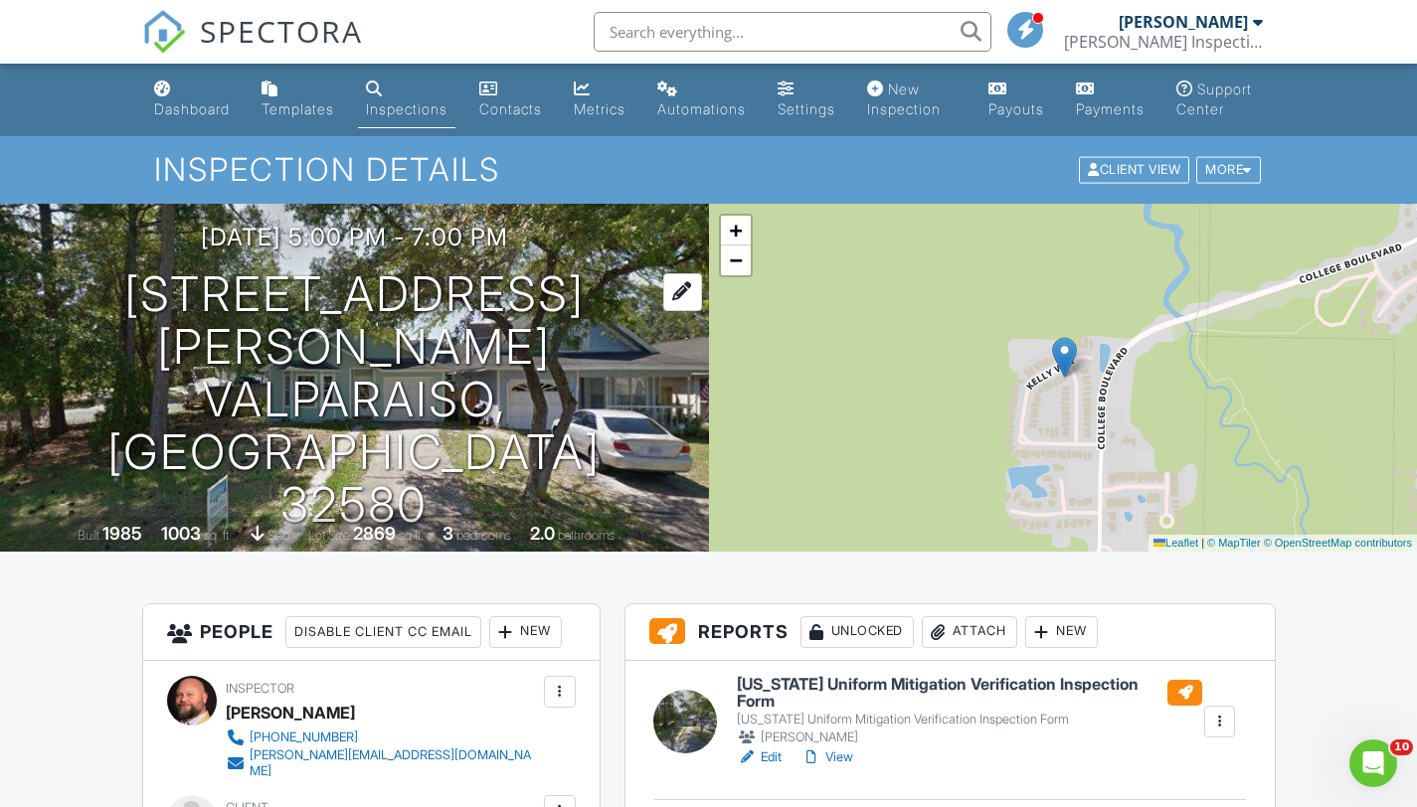
click at [422, 375] on h1 "[STREET_ADDRESS][PERSON_NAME] [GEOGRAPHIC_DATA], FL 32580" at bounding box center [354, 399] width 645 height 262
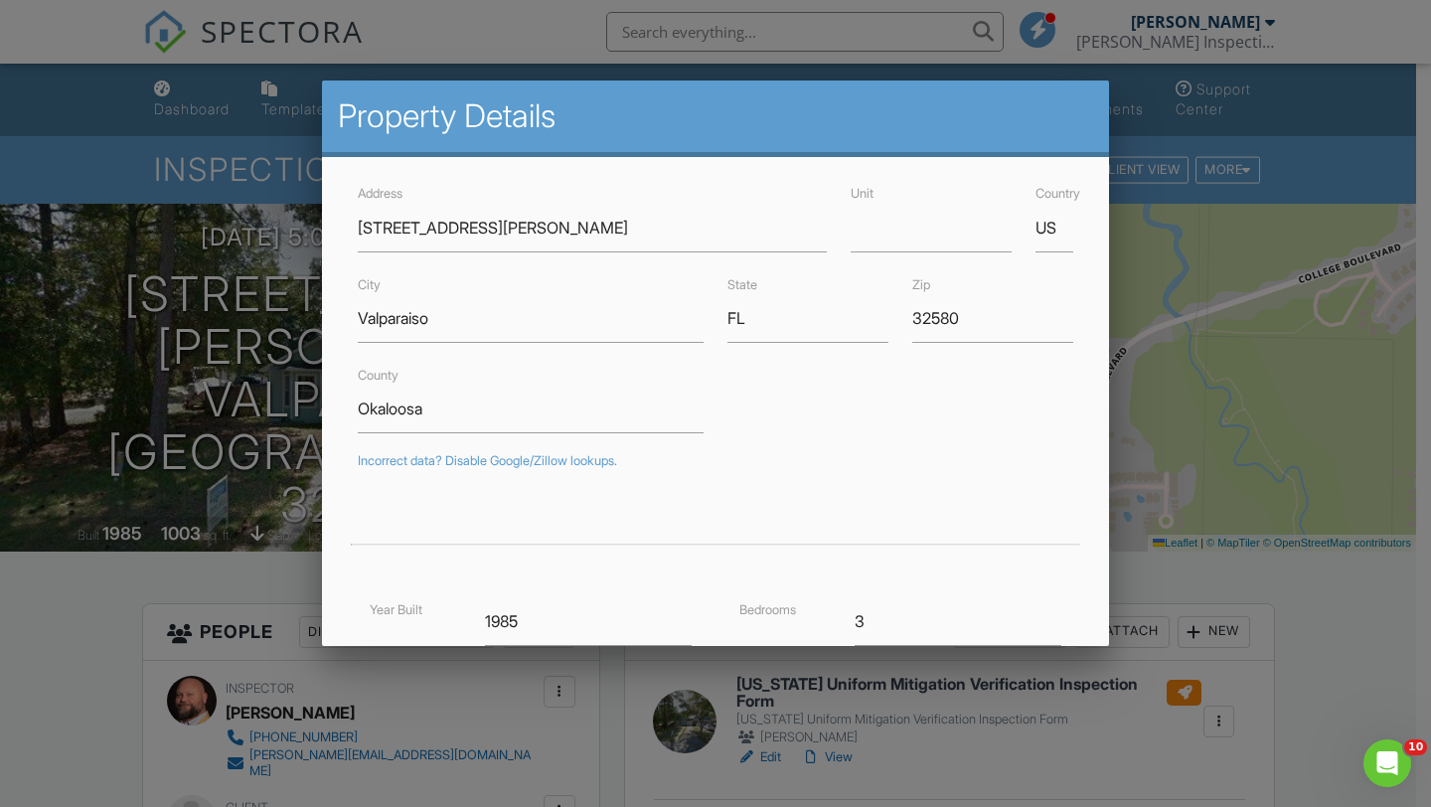
drag, startPoint x: 107, startPoint y: 226, endPoint x: 126, endPoint y: 168, distance: 60.7
click at [107, 226] on div at bounding box center [715, 405] width 1431 height 1009
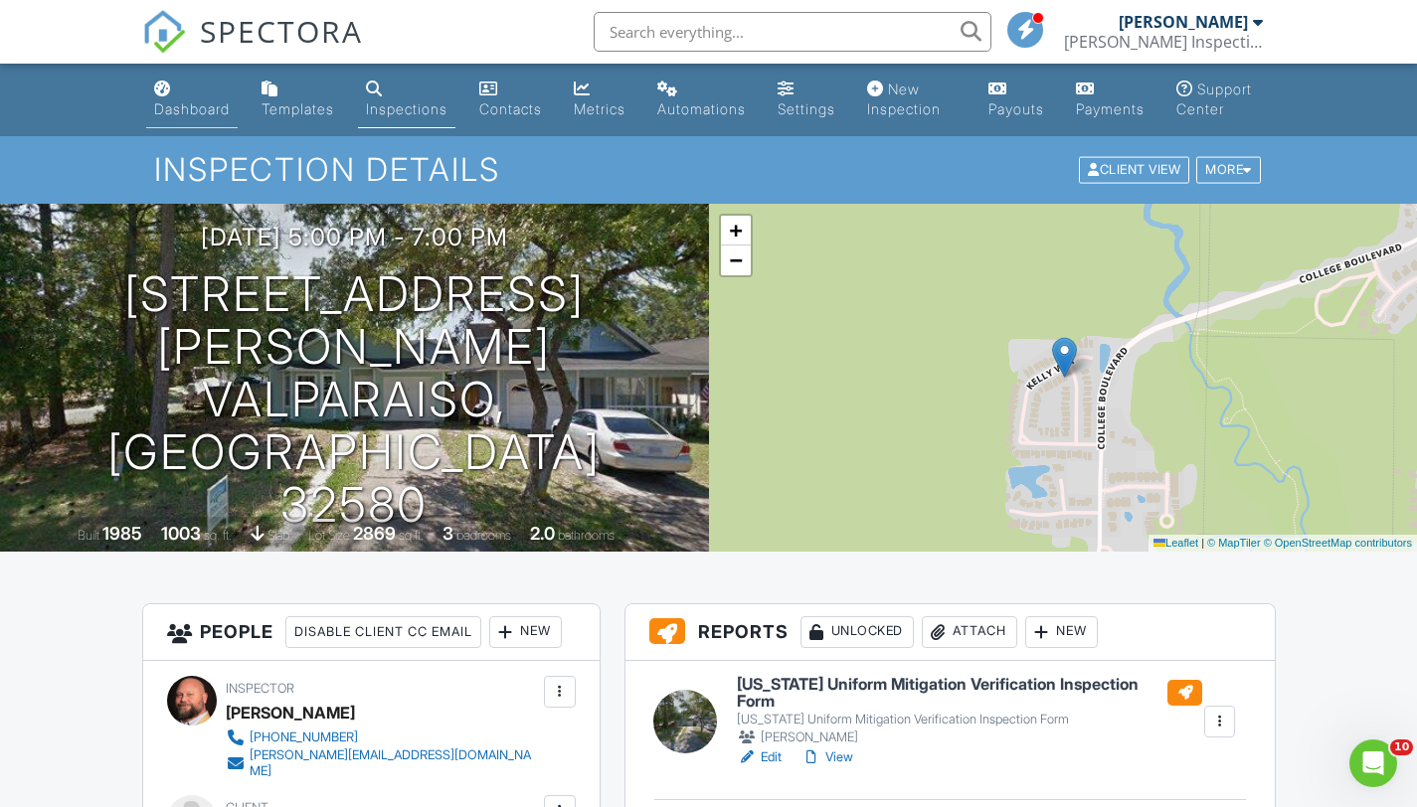
click at [205, 98] on link "Dashboard" at bounding box center [191, 100] width 91 height 57
